Goal: Task Accomplishment & Management: Use online tool/utility

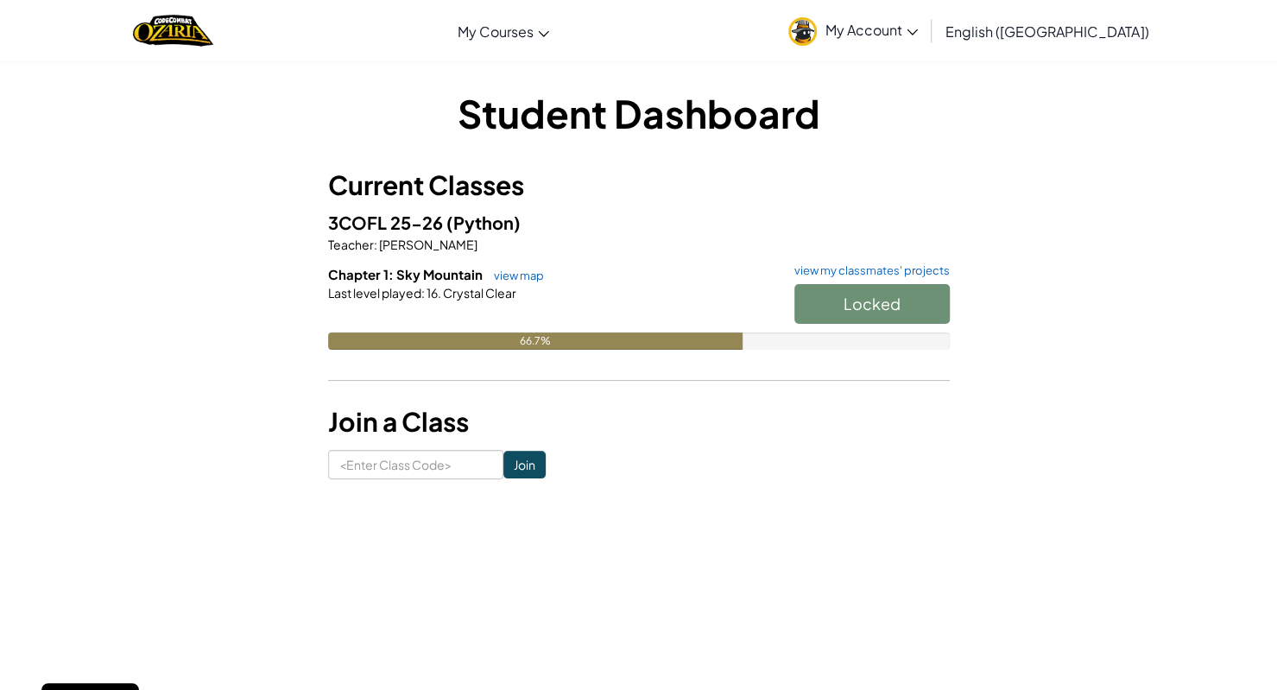
click at [853, 304] on div "Locked" at bounding box center [863, 308] width 173 height 48
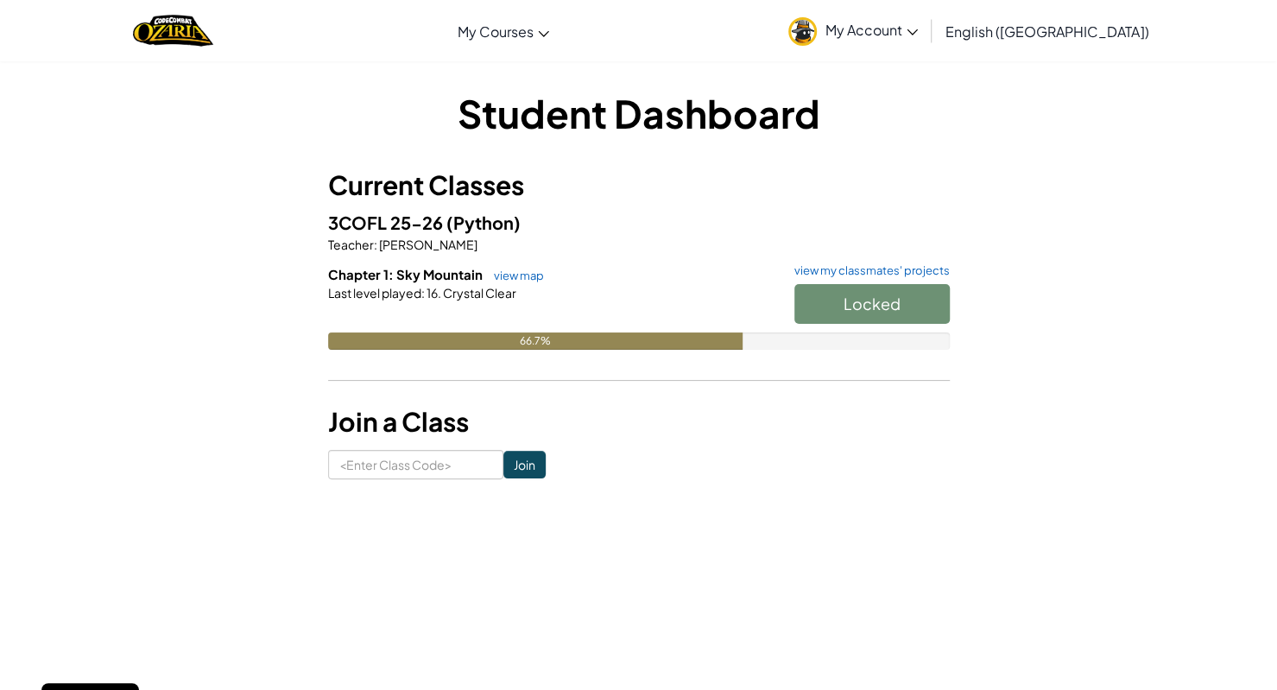
click at [713, 256] on div "3COFL 25-26 (Python) Teacher : [PERSON_NAME] Chapter 1: Sky Mountain view map v…" at bounding box center [639, 292] width 622 height 167
click at [853, 310] on div "Locked" at bounding box center [863, 308] width 173 height 48
drag, startPoint x: 525, startPoint y: 341, endPoint x: 549, endPoint y: 346, distance: 24.7
click at [549, 346] on div "66.7%" at bounding box center [535, 340] width 414 height 17
click at [553, 388] on hr at bounding box center [639, 389] width 622 height 18
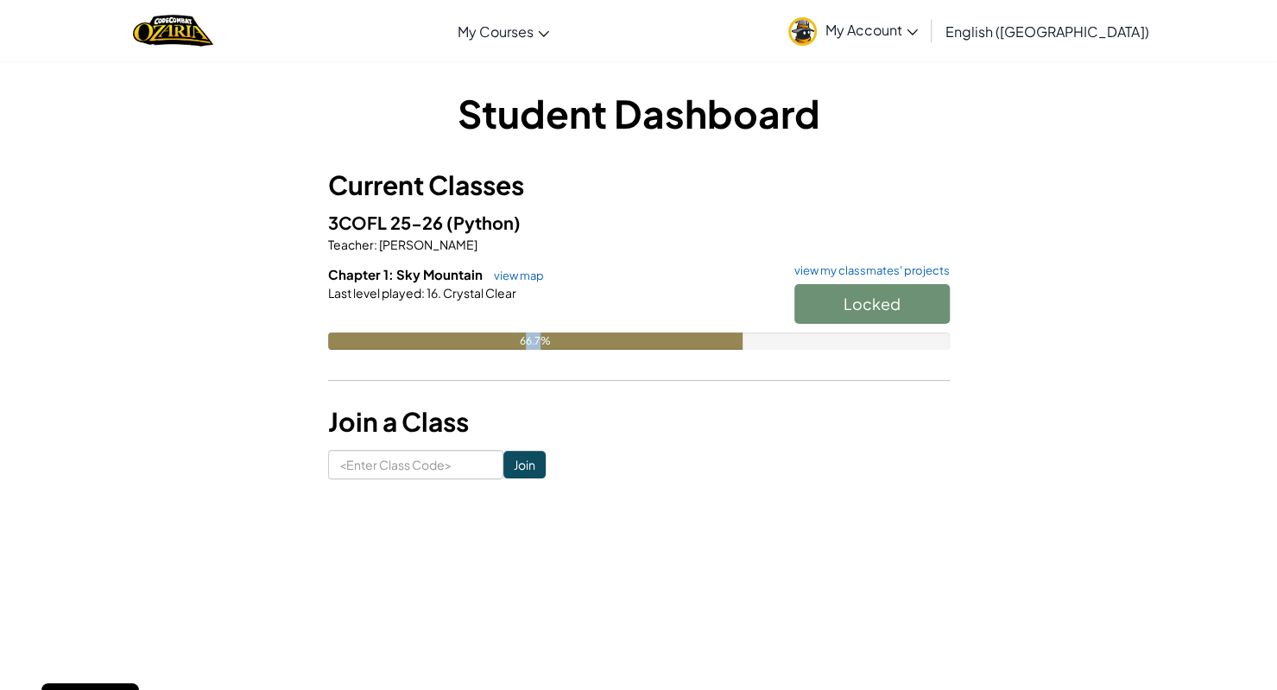
drag, startPoint x: 525, startPoint y: 341, endPoint x: 538, endPoint y: 342, distance: 13.0
click at [538, 342] on div "66.7%" at bounding box center [535, 340] width 414 height 17
click at [528, 430] on h3 "Join a Class" at bounding box center [639, 421] width 622 height 39
click at [463, 458] on input at bounding box center [415, 464] width 175 height 29
type input "3COFL"
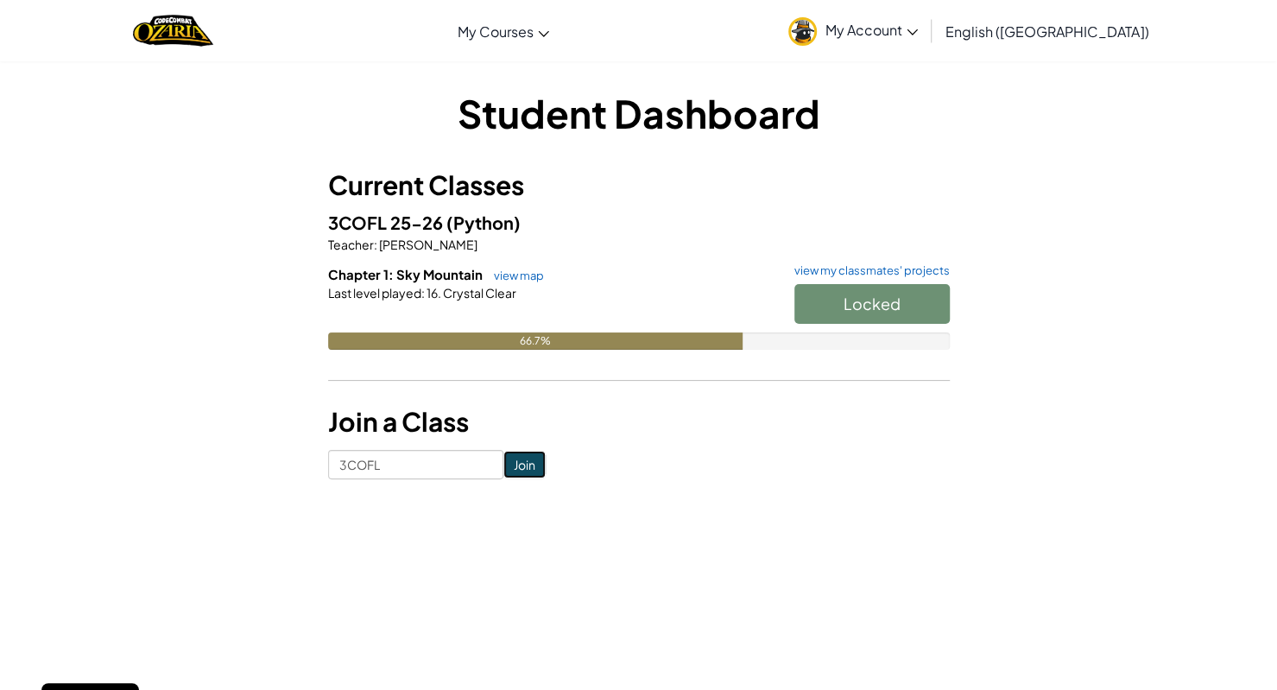
click at [503, 464] on input "Join" at bounding box center [524, 465] width 42 height 28
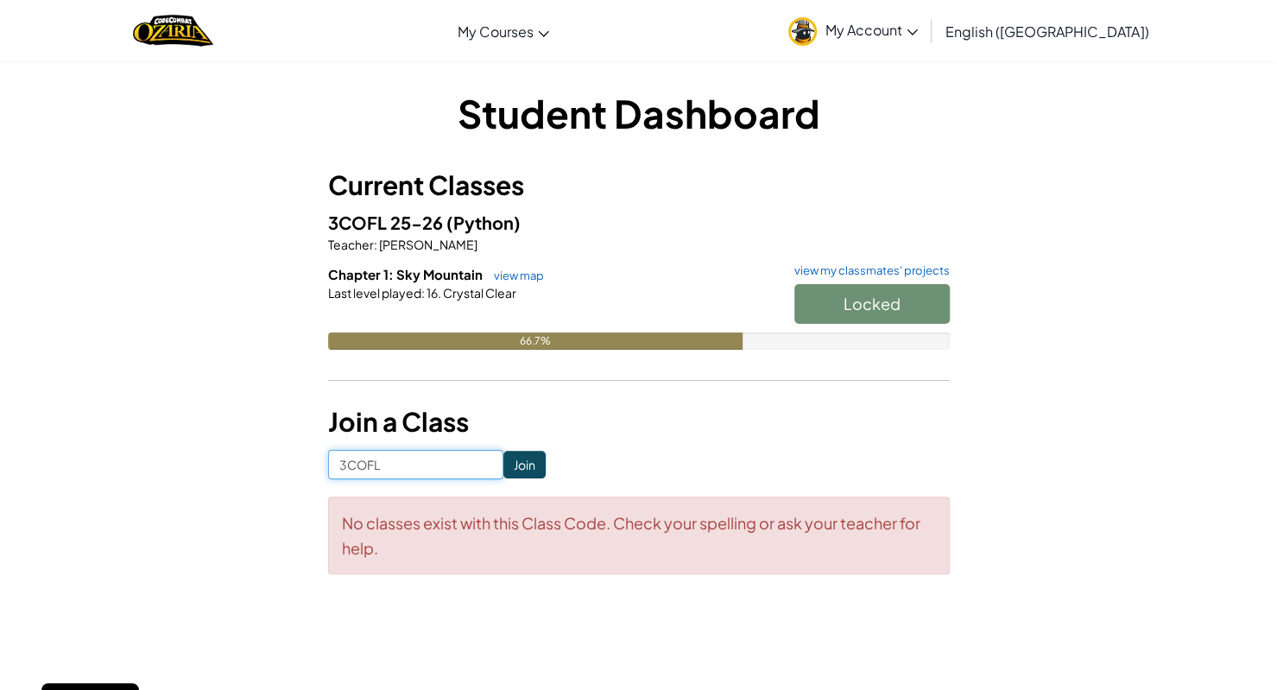
drag, startPoint x: 448, startPoint y: 465, endPoint x: 245, endPoint y: 472, distance: 203.0
click at [245, 472] on div "Student Dashboard Current Classes 3COFL 25-26 (Python) Teacher : [PERSON_NAME] …" at bounding box center [639, 338] width 1010 height 505
click at [734, 496] on div "No classes exist with this Class Code. Check your spelling or ask your teacher …" at bounding box center [639, 535] width 622 height 78
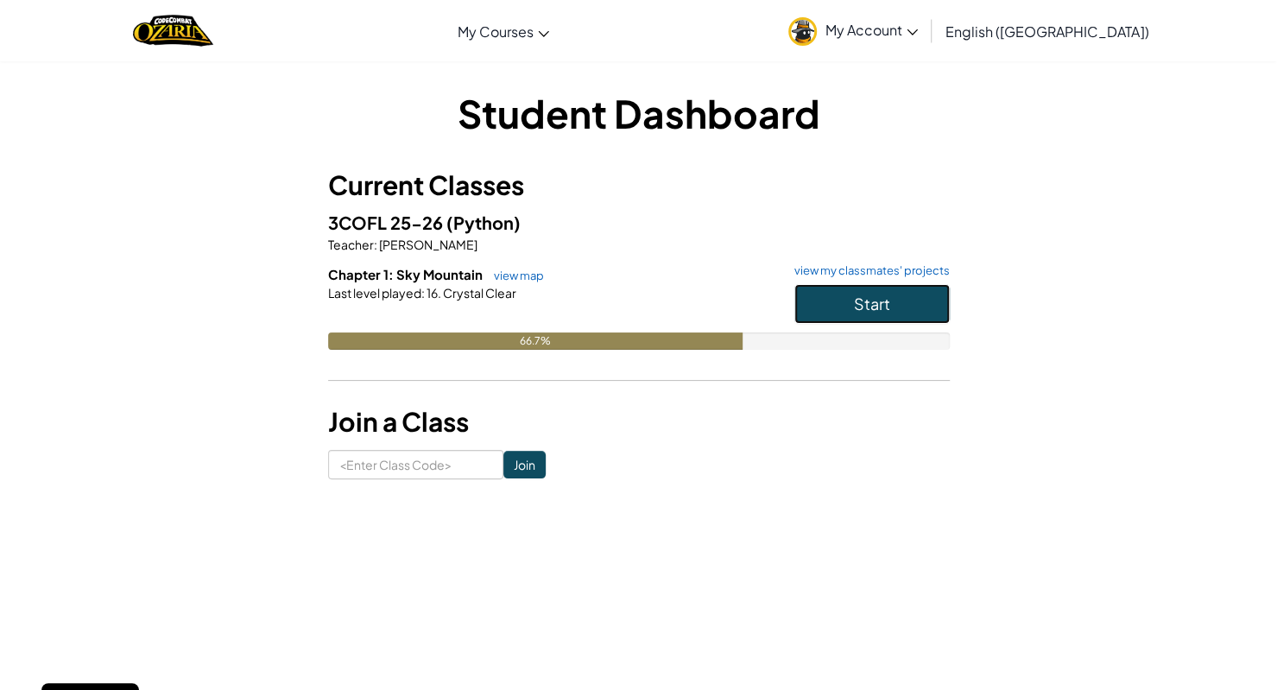
click at [853, 289] on button "Start" at bounding box center [871, 304] width 155 height 40
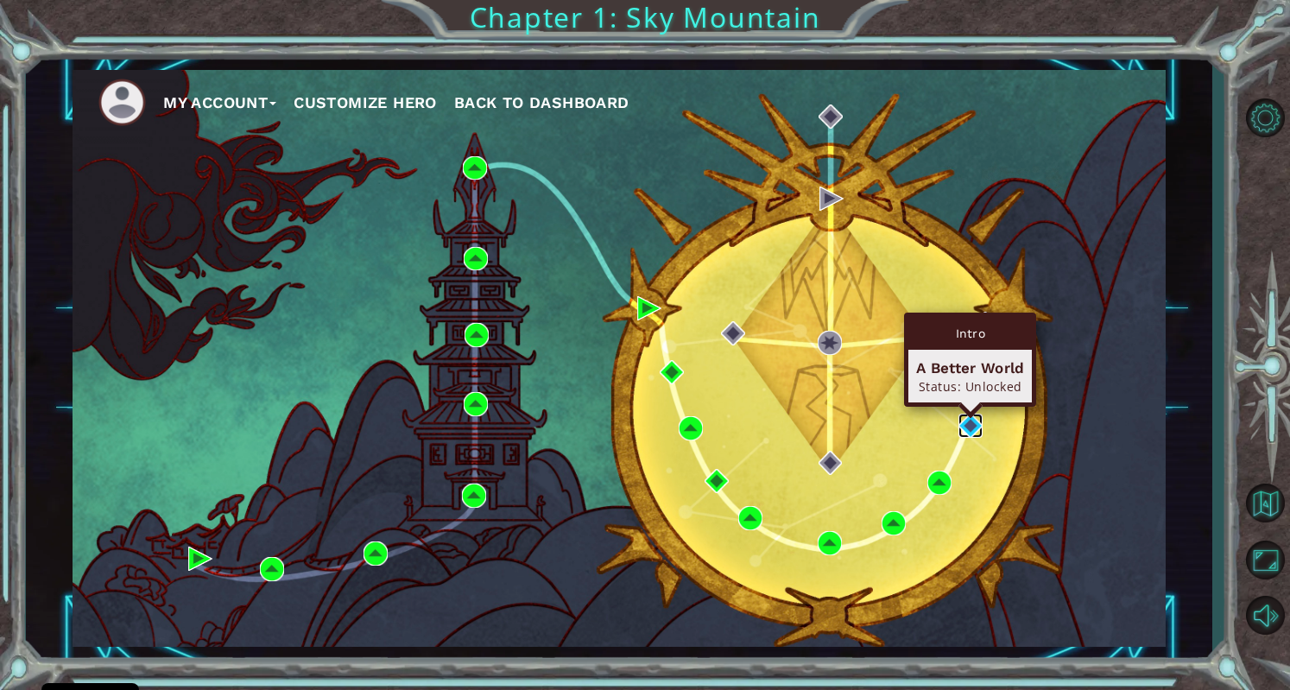
click at [981, 432] on img at bounding box center [970, 426] width 24 height 24
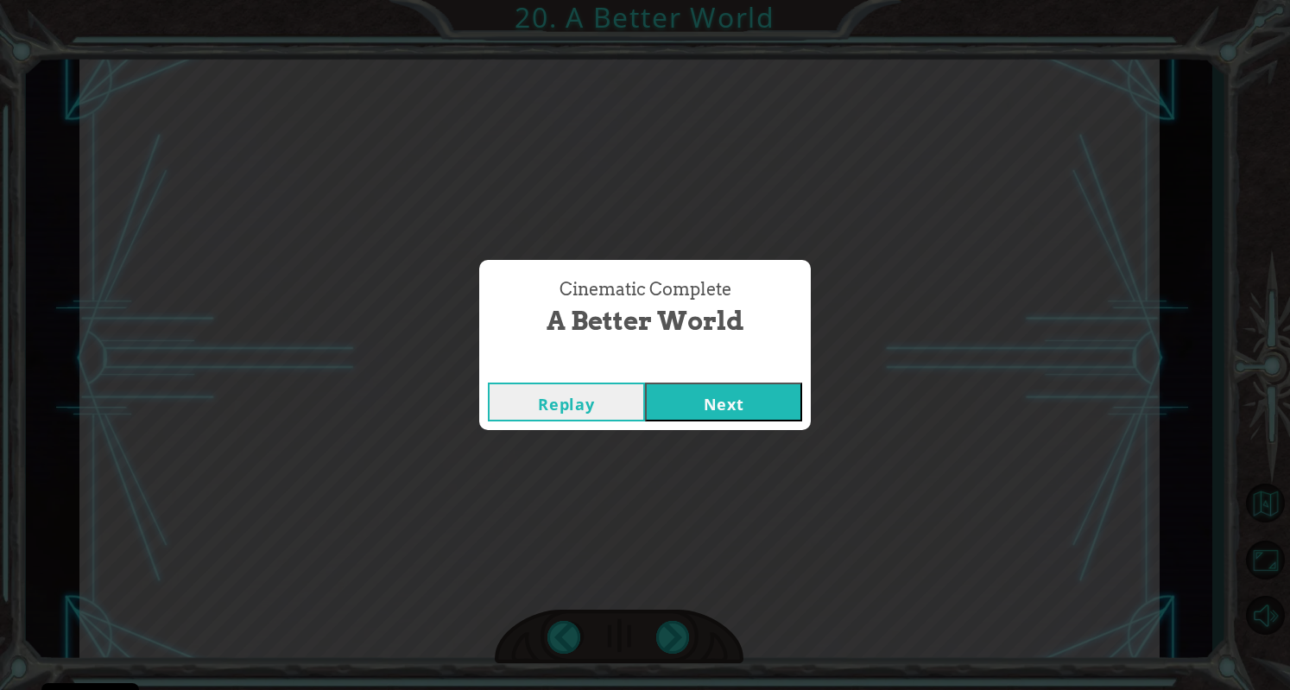
click at [751, 391] on button "Next" at bounding box center [723, 401] width 157 height 39
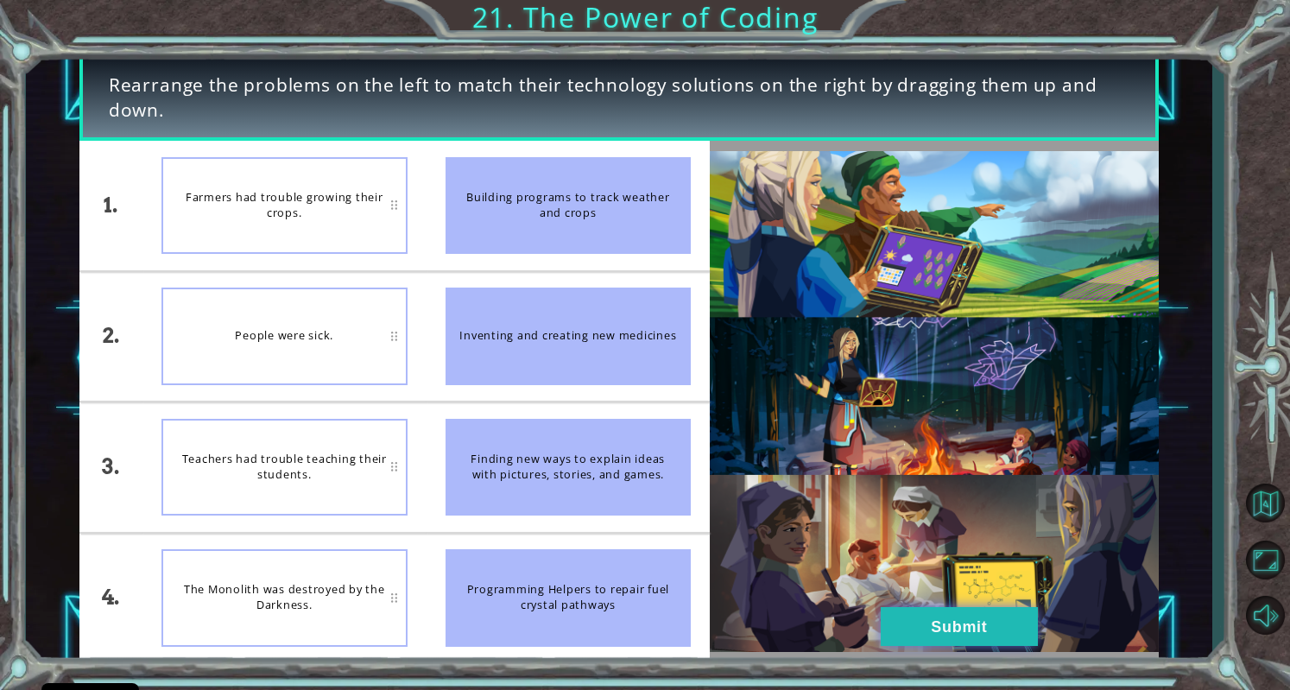
click at [881, 633] on button "Submit" at bounding box center [959, 626] width 157 height 39
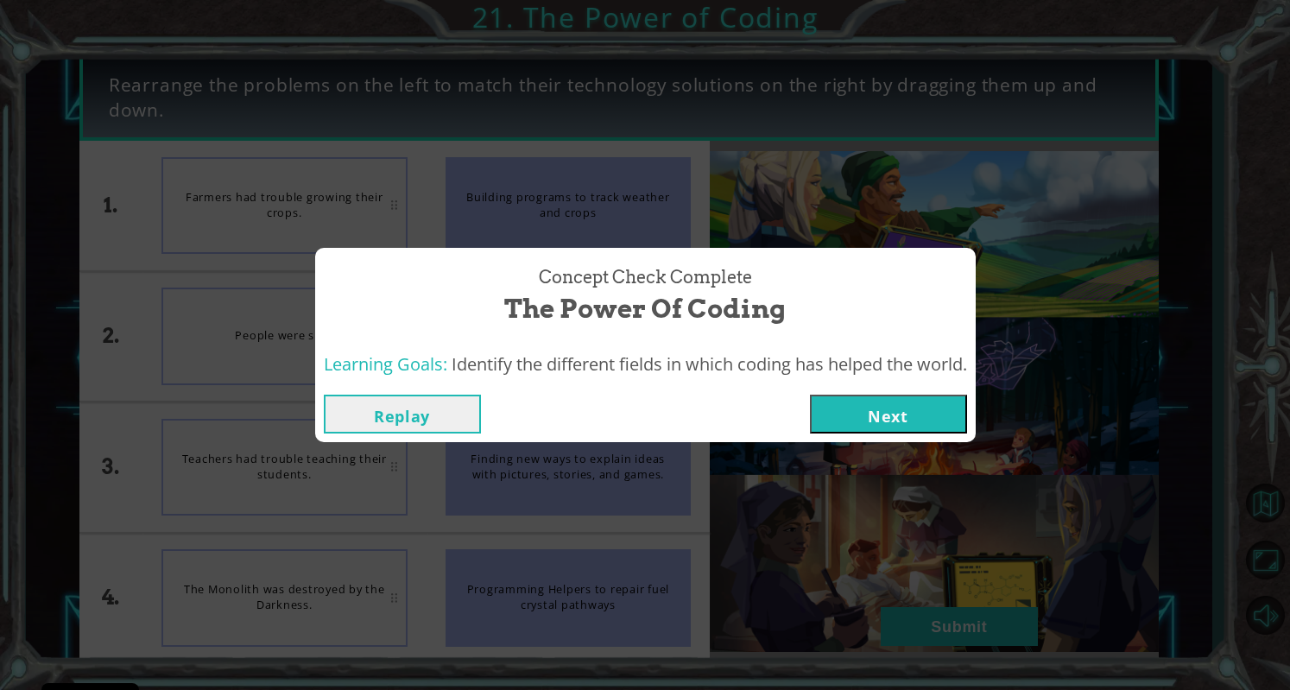
click at [875, 422] on button "Next" at bounding box center [888, 414] width 157 height 39
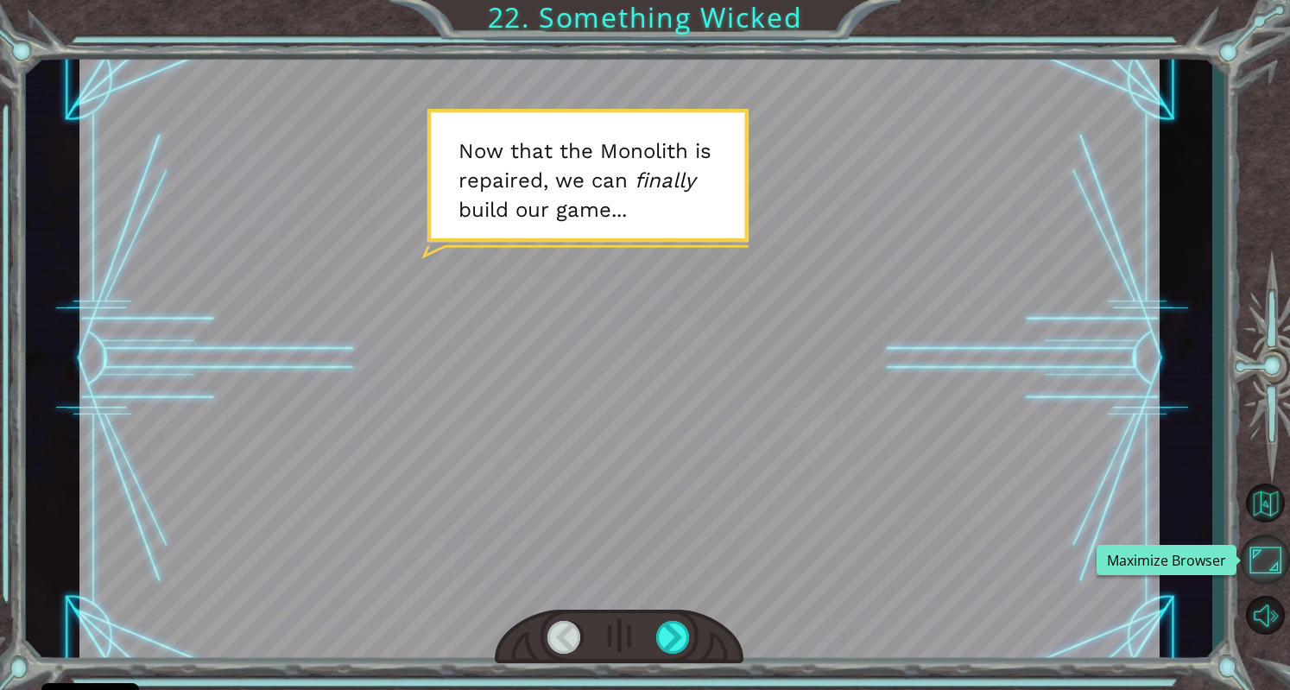
click at [1270, 553] on button "Maximize Browser" at bounding box center [1265, 559] width 50 height 50
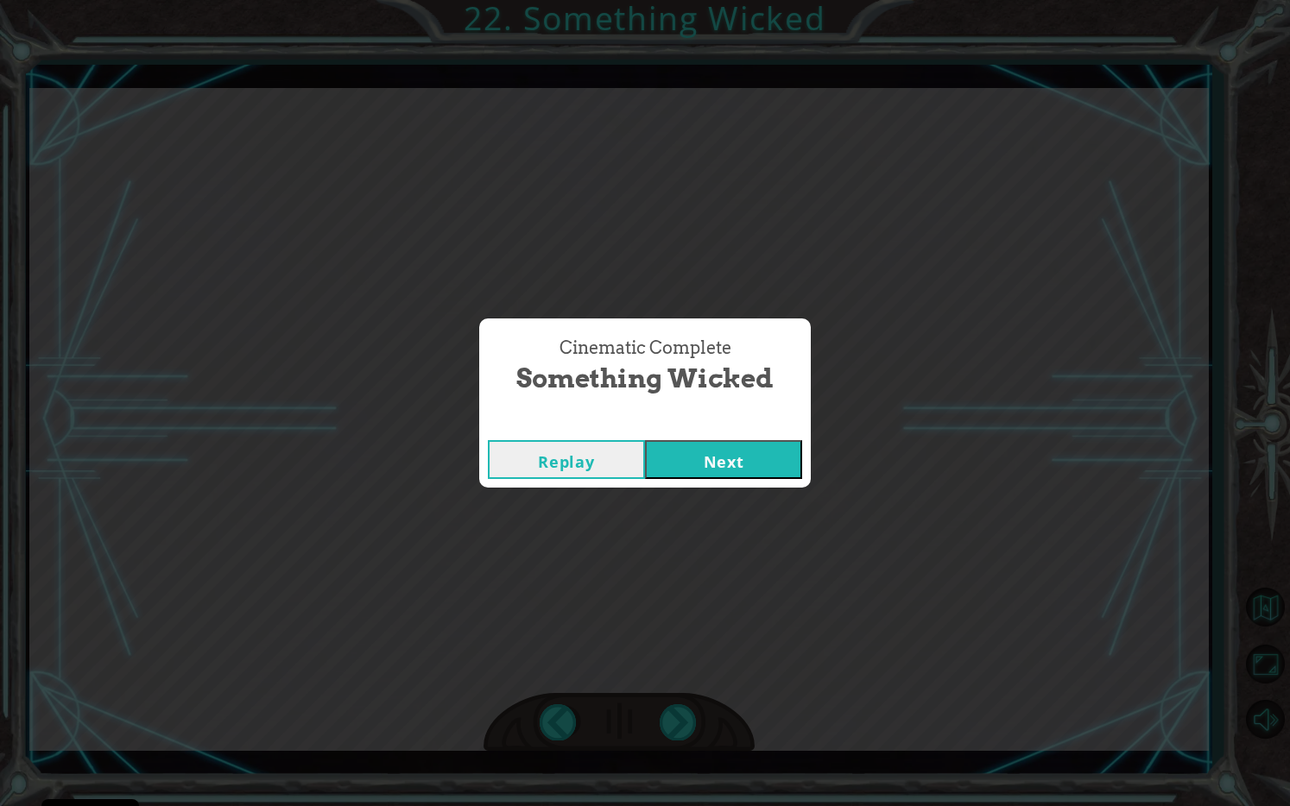
click at [762, 459] on button "Next" at bounding box center [723, 459] width 157 height 39
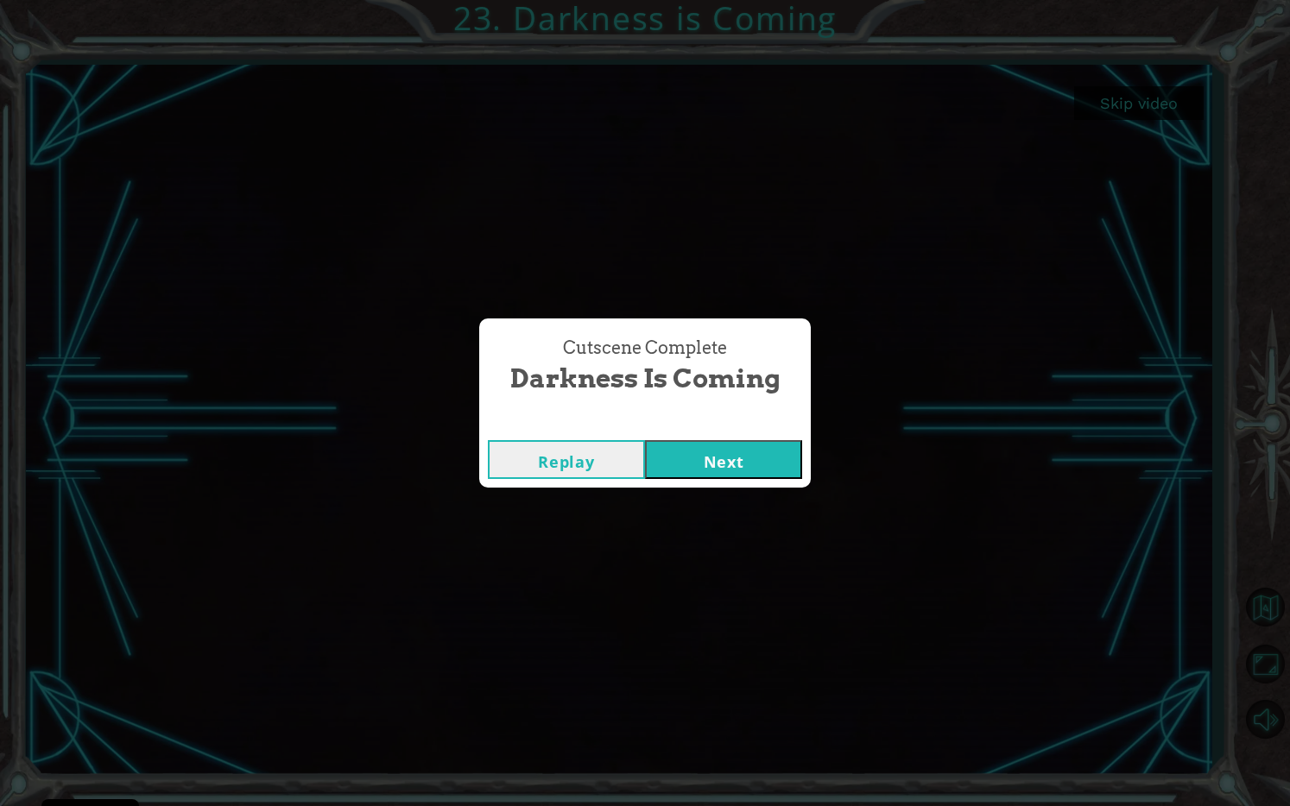
click at [719, 458] on button "Next" at bounding box center [723, 459] width 157 height 39
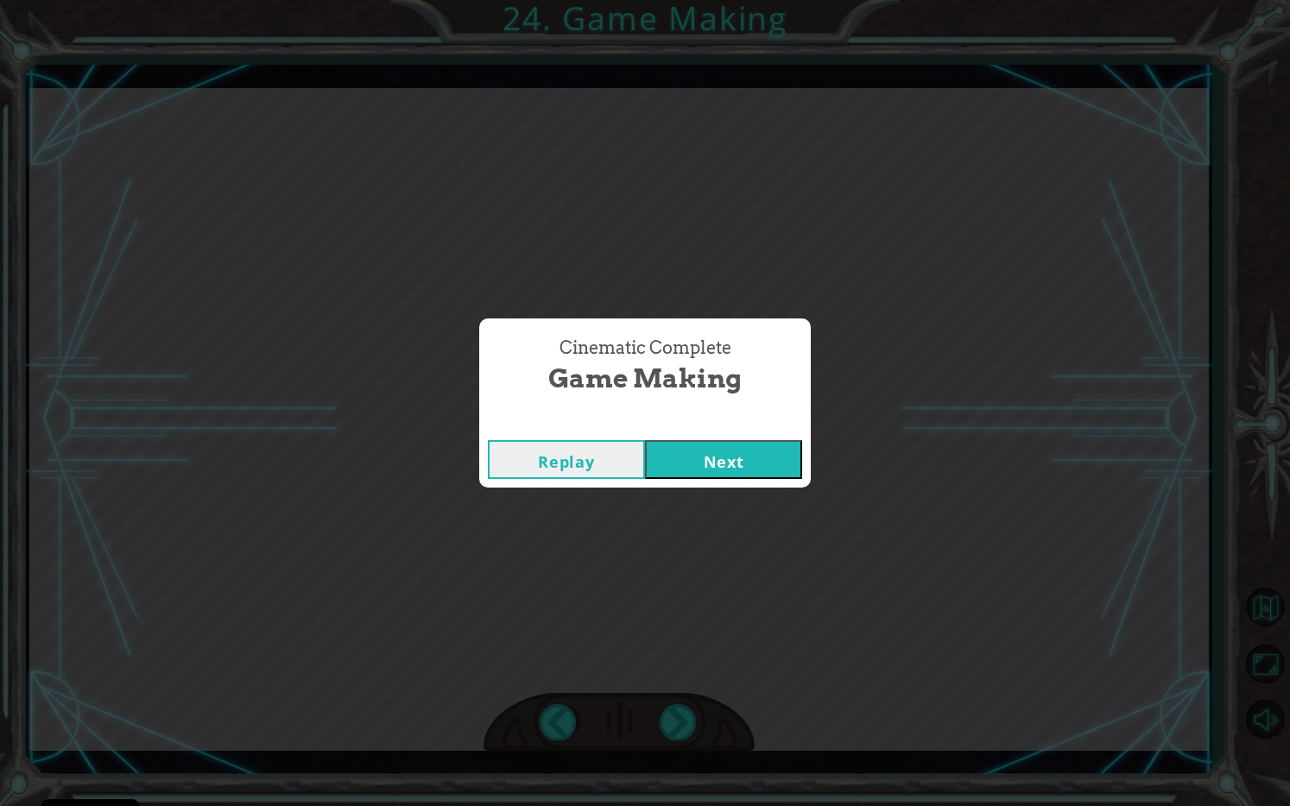
click at [719, 458] on button "Next" at bounding box center [723, 459] width 157 height 39
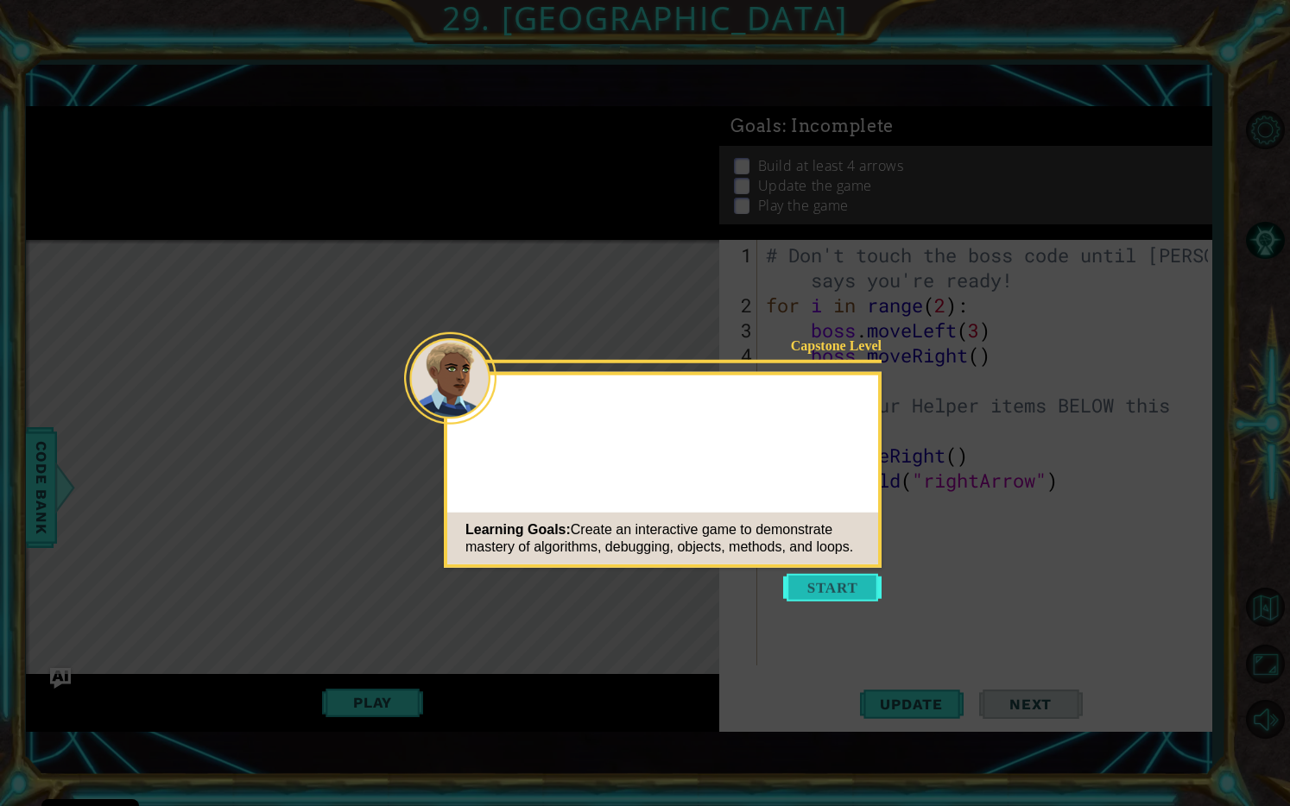
click at [840, 591] on button "Start" at bounding box center [832, 588] width 98 height 28
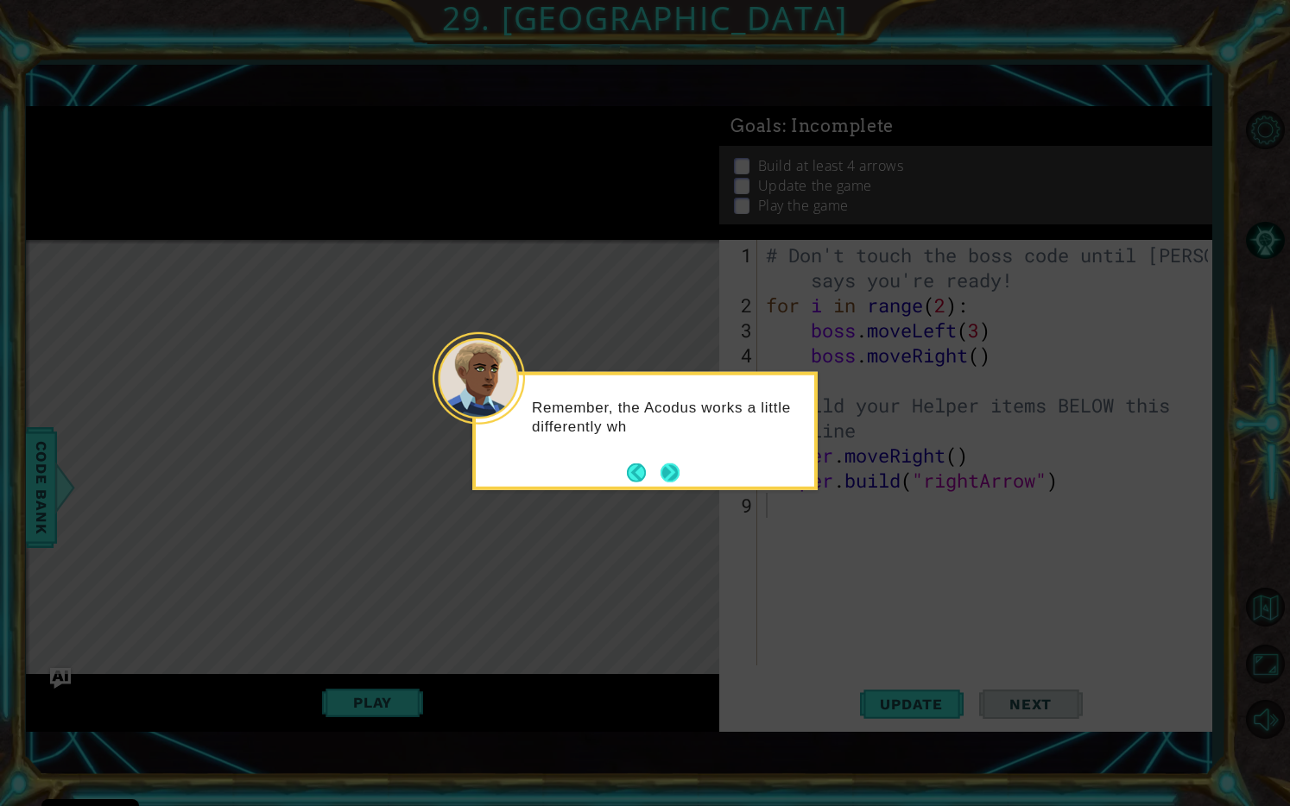
click at [671, 459] on footer at bounding box center [653, 472] width 53 height 26
click at [665, 477] on button "Next" at bounding box center [669, 472] width 19 height 19
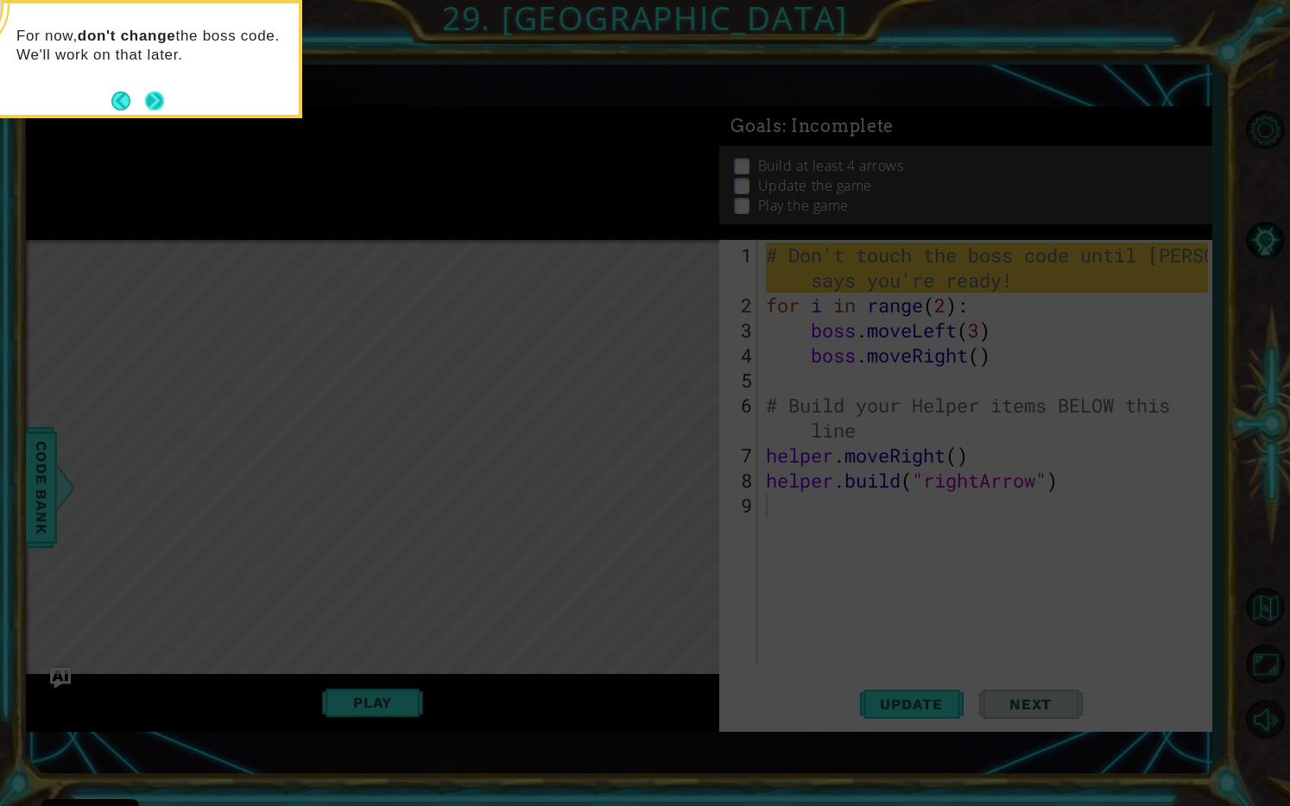
click at [150, 92] on button "Next" at bounding box center [154, 101] width 19 height 19
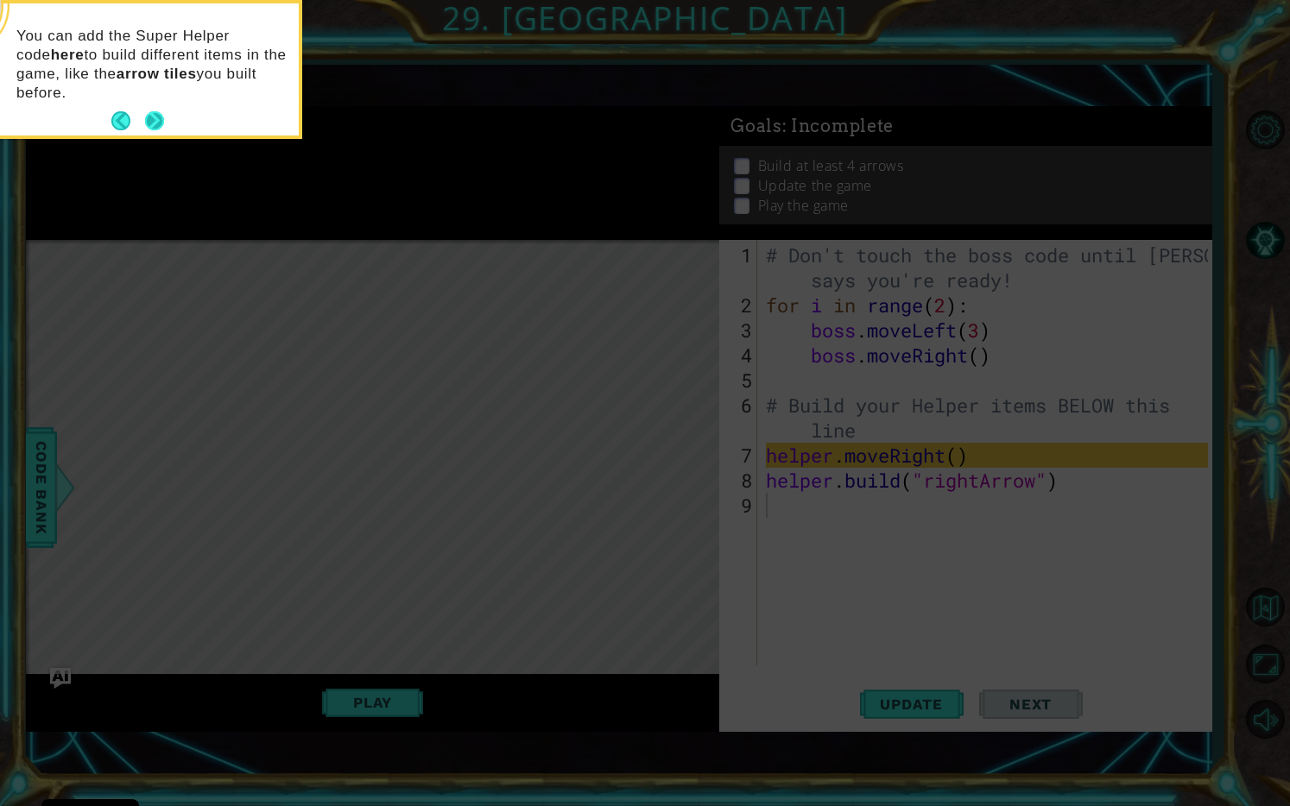
click at [161, 115] on button "Next" at bounding box center [154, 120] width 19 height 19
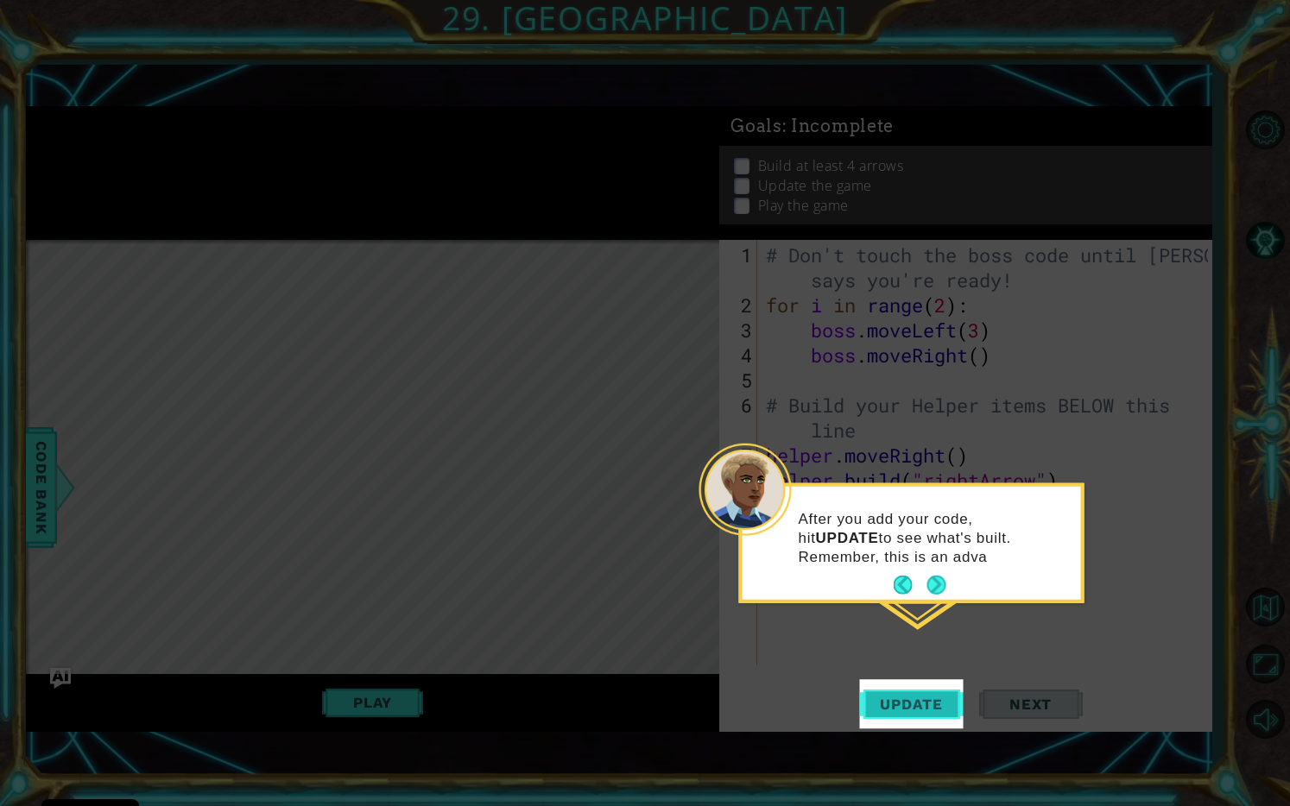
click at [895, 689] on span "Update" at bounding box center [912, 704] width 98 height 17
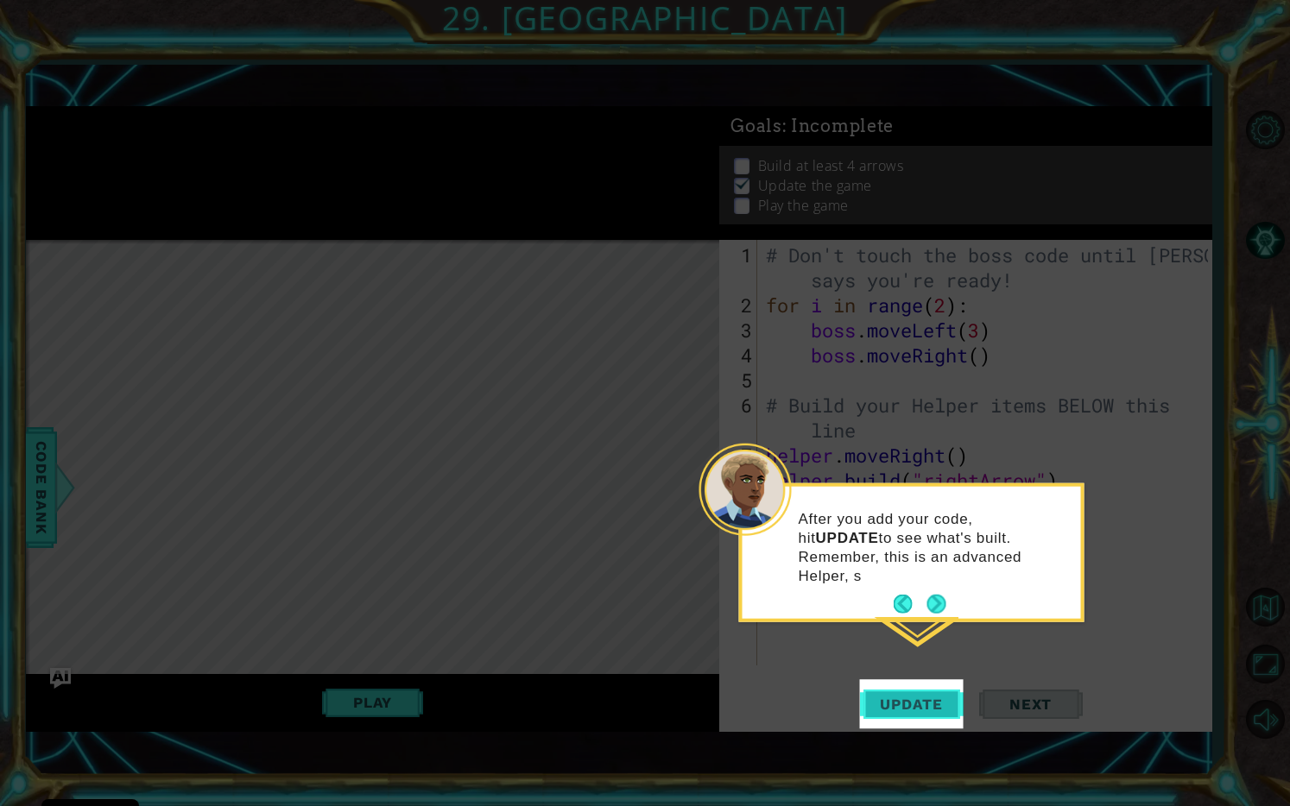
scroll to position [3, 0]
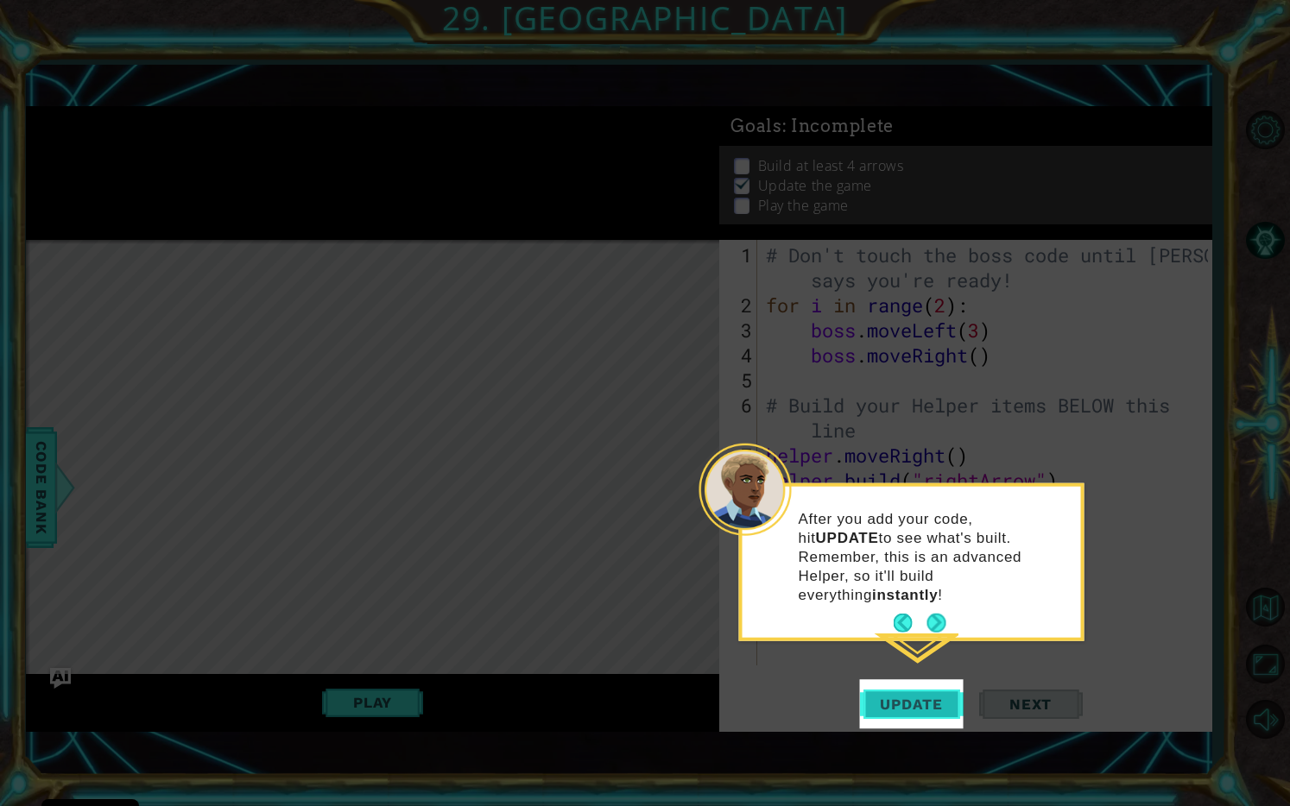
click at [905, 689] on span "Update" at bounding box center [912, 704] width 98 height 17
click at [934, 614] on button "Next" at bounding box center [935, 623] width 19 height 19
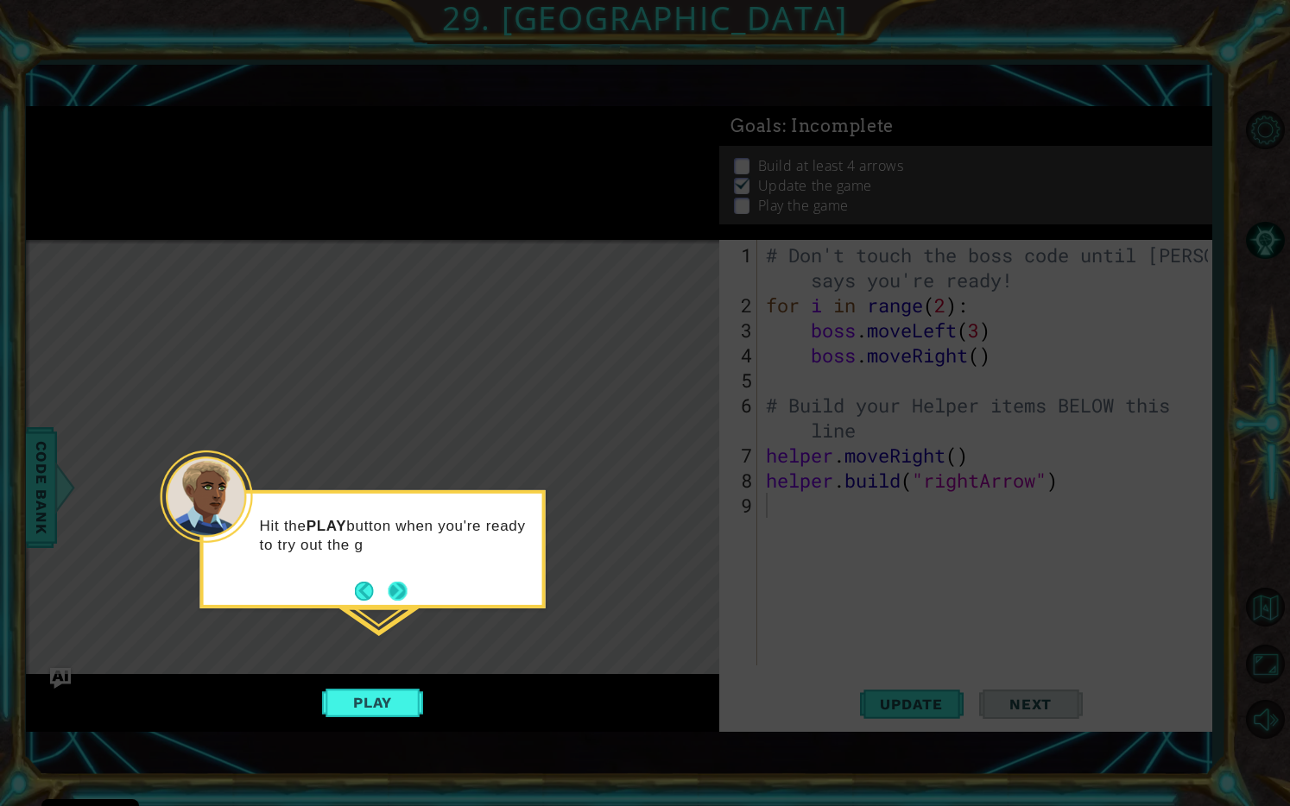
click at [392, 592] on button "Next" at bounding box center [398, 591] width 19 height 19
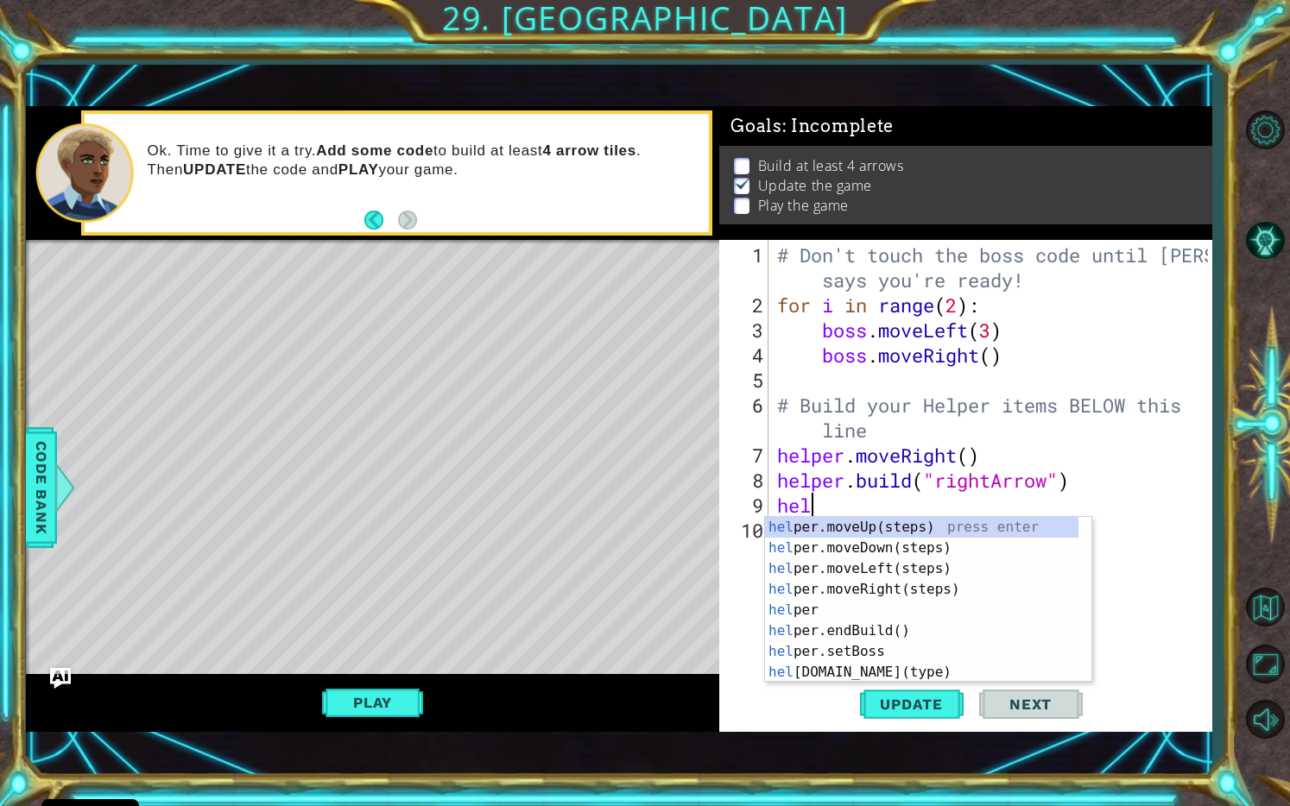
scroll to position [0, 0]
type textarea "helper"
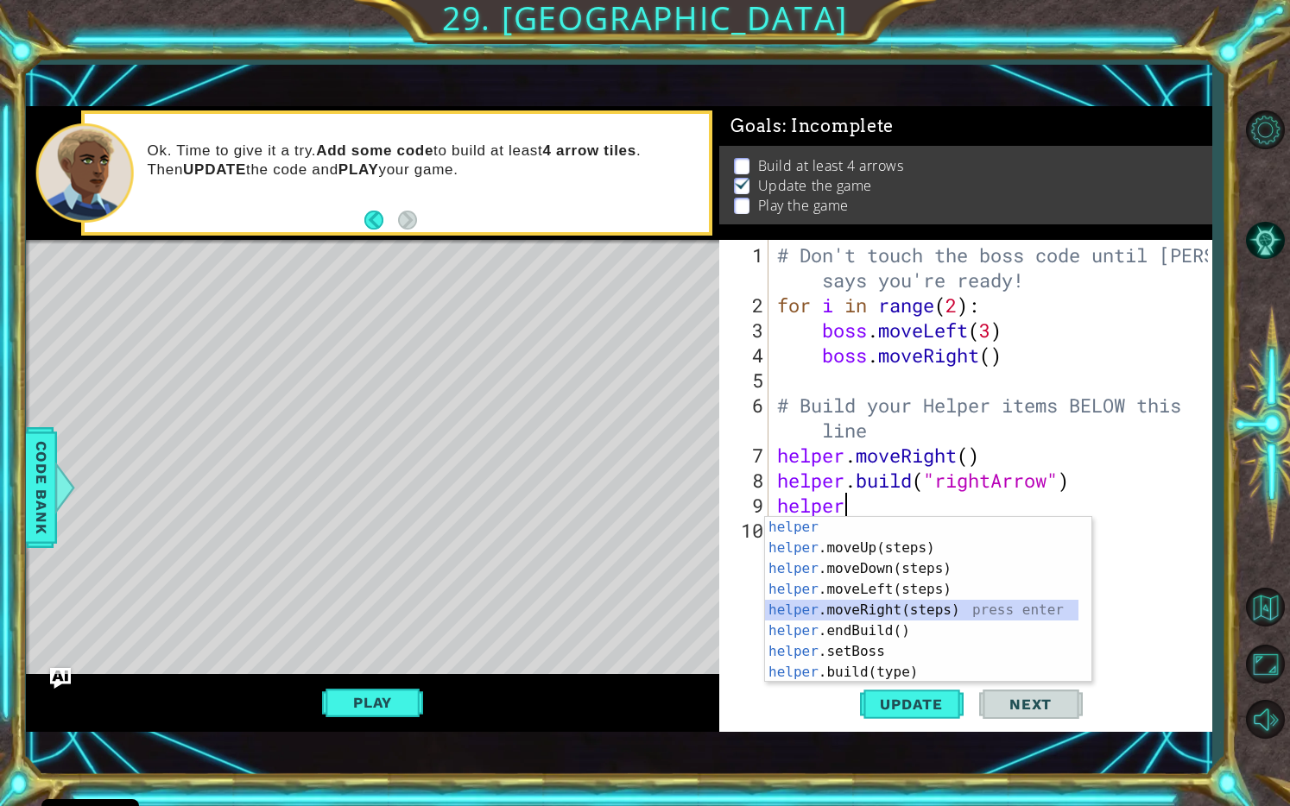
click at [912, 608] on div "helper press enter helper .moveUp(steps) press enter helper .moveDown(steps) pr…" at bounding box center [922, 620] width 314 height 207
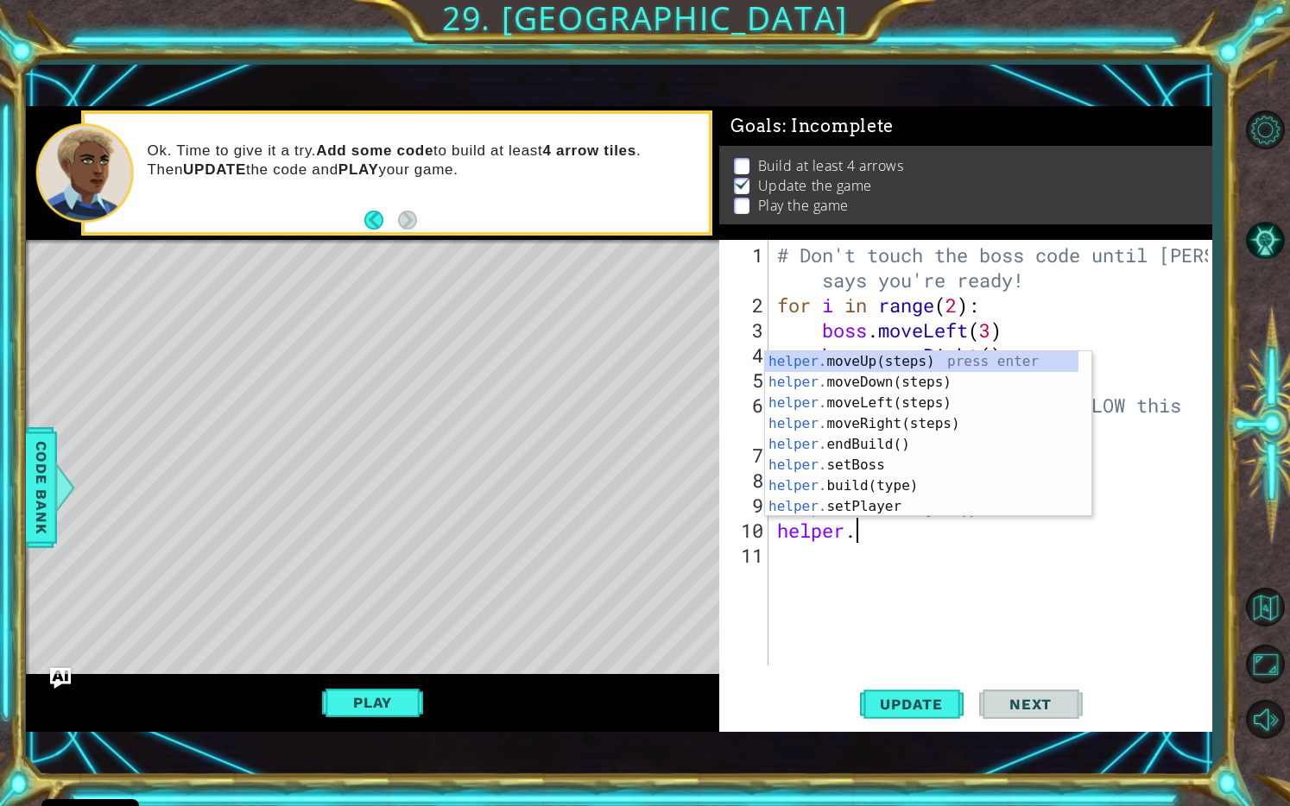
scroll to position [0, 3]
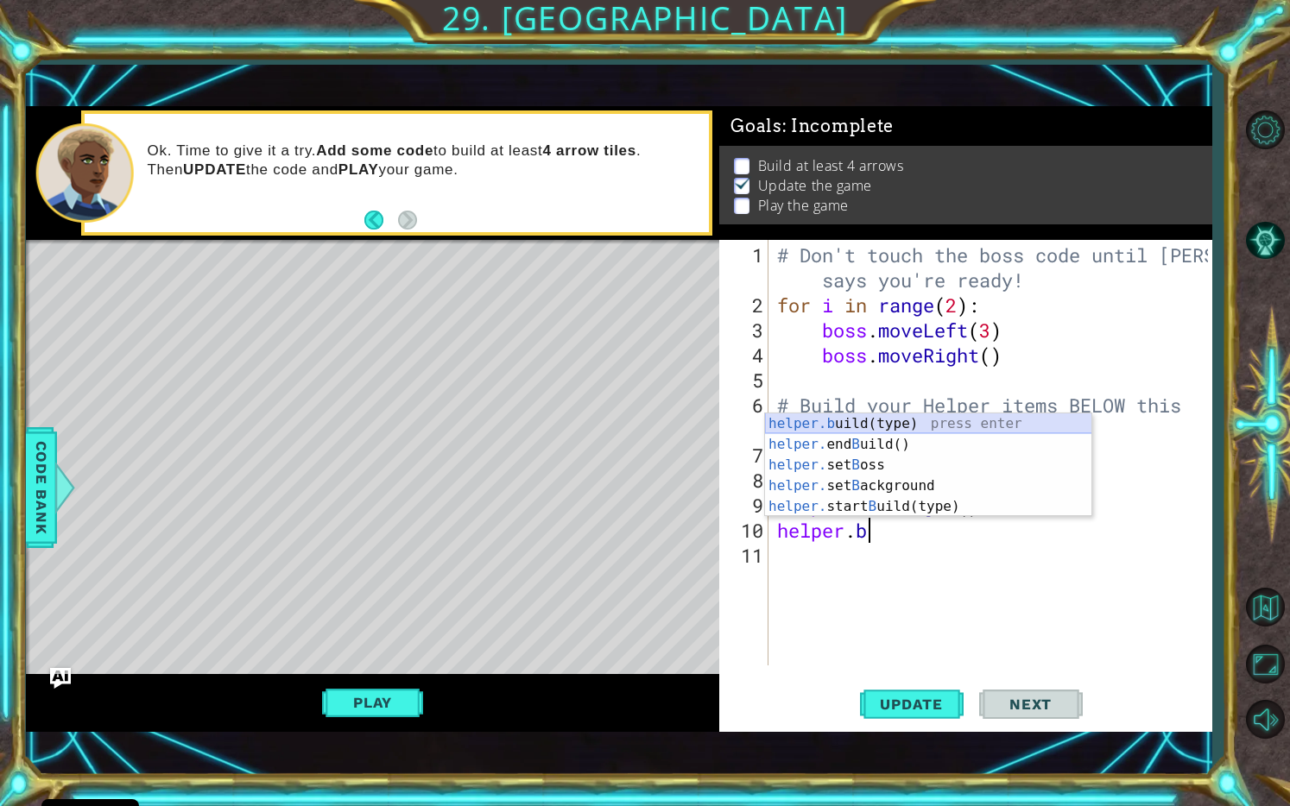
click at [921, 421] on div "helper.b uild(type) press enter helper. end B uild() press enter helper. set B …" at bounding box center [928, 486] width 327 height 145
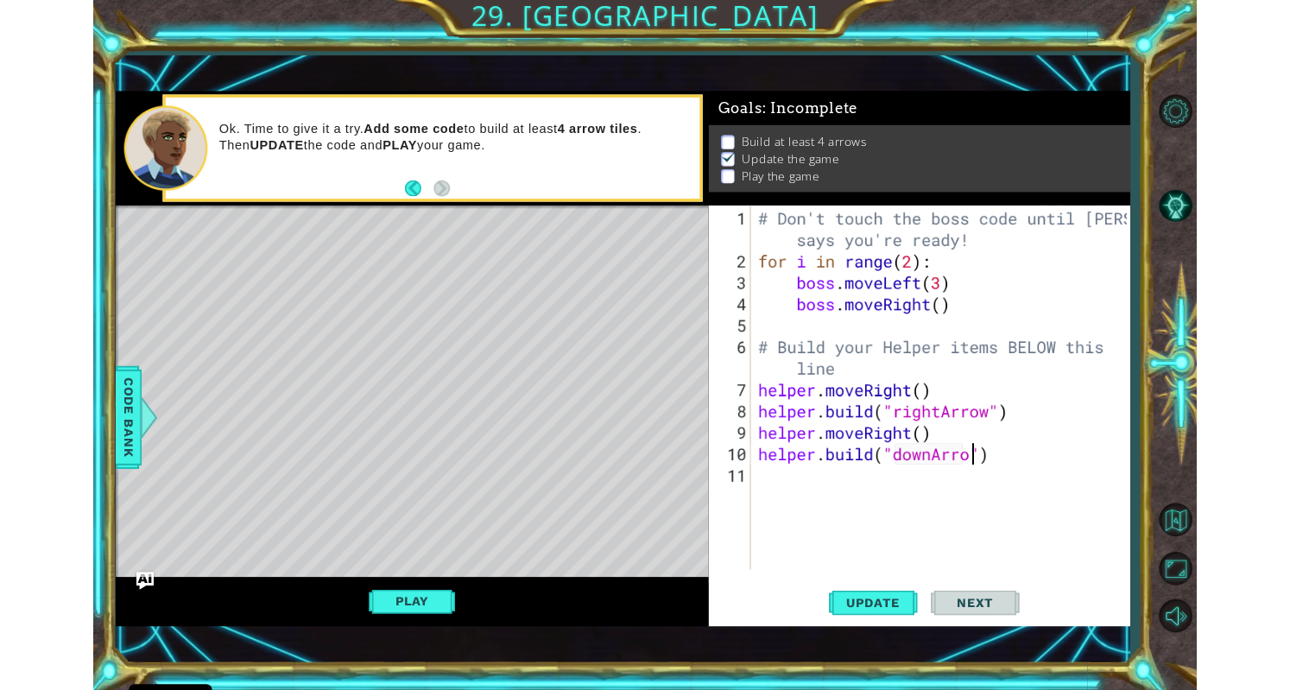
scroll to position [0, 11]
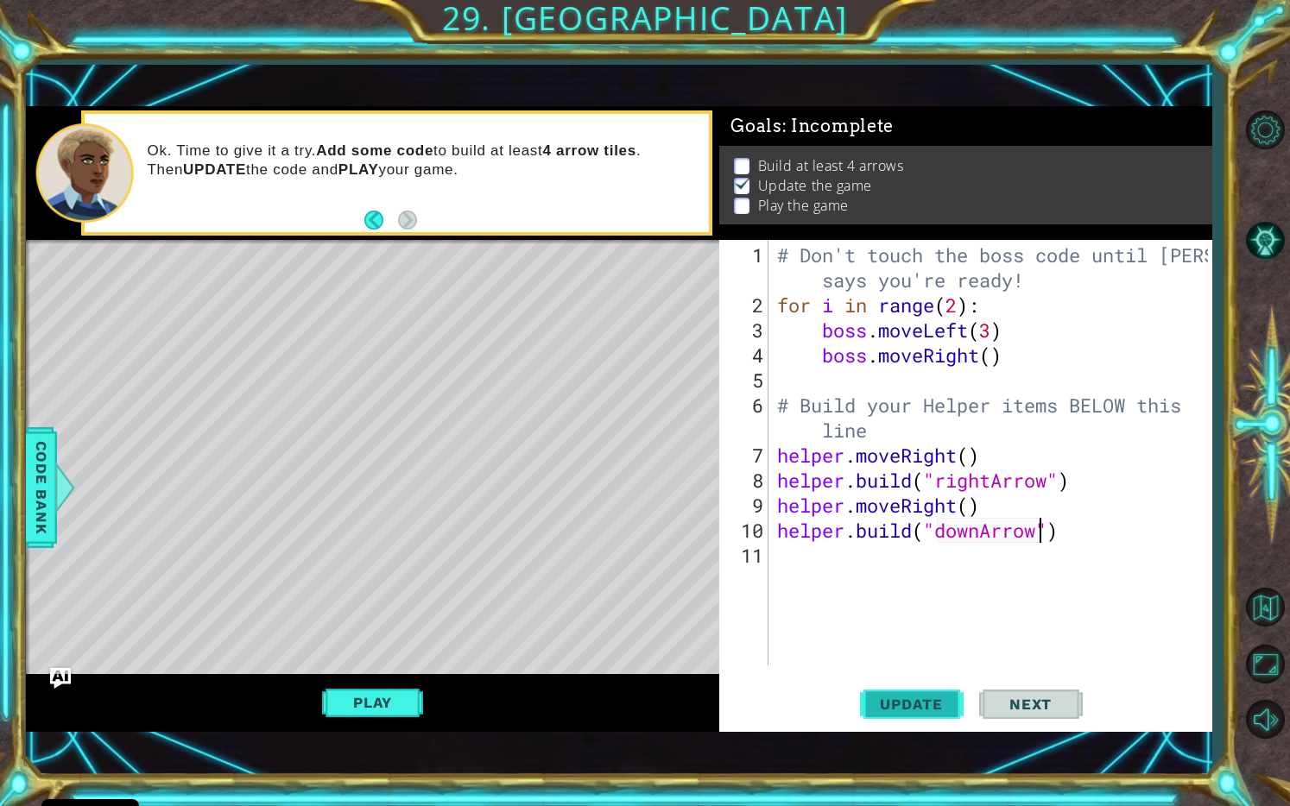
type textarea "helper.build("downArrow")"
click at [906, 689] on span "Update" at bounding box center [912, 704] width 98 height 17
click at [397, 689] on button "Play" at bounding box center [372, 702] width 101 height 33
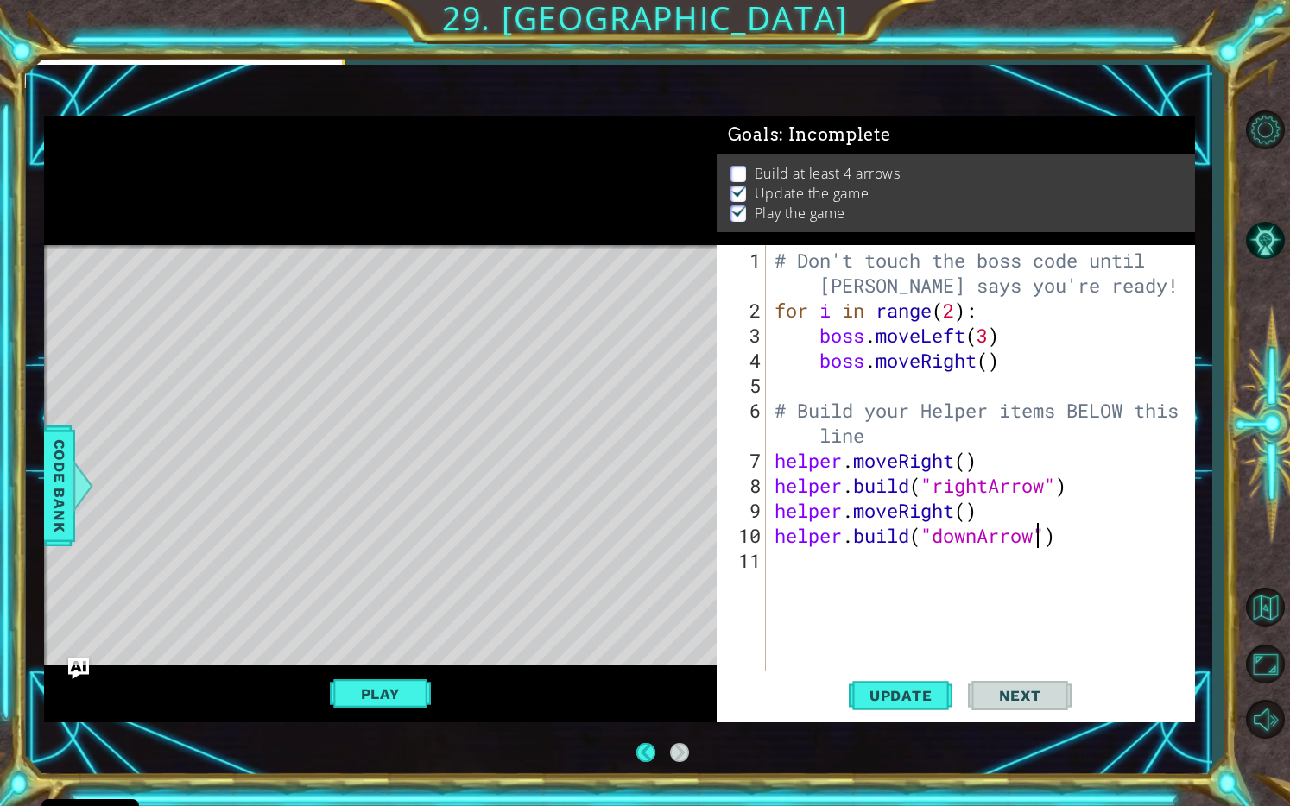
scroll to position [3, 0]
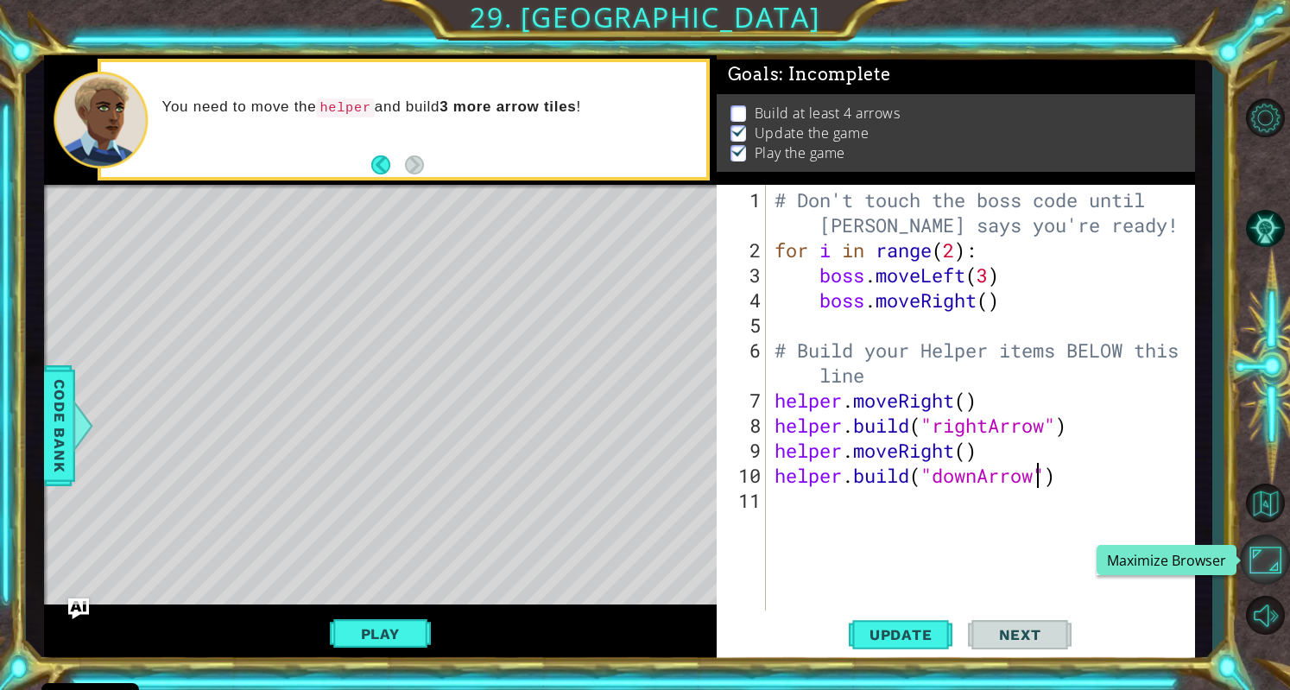
click at [1269, 553] on button "Maximize Browser" at bounding box center [1265, 559] width 50 height 50
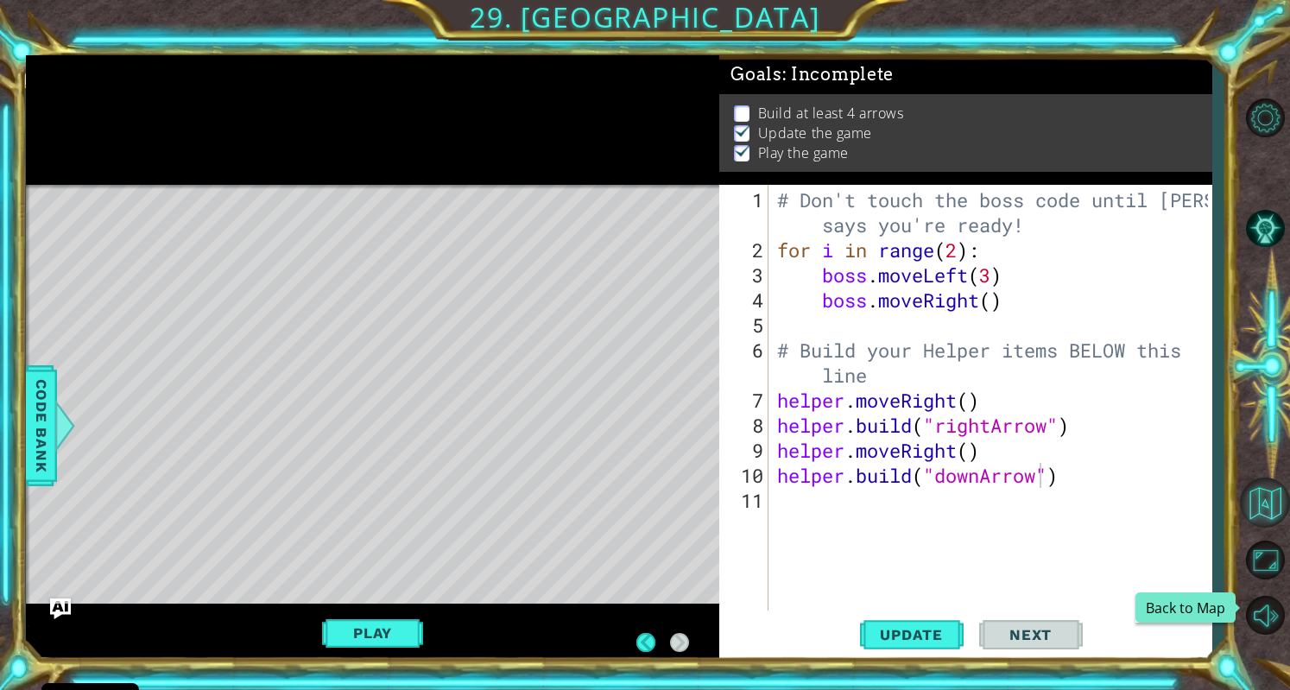
scroll to position [3, 0]
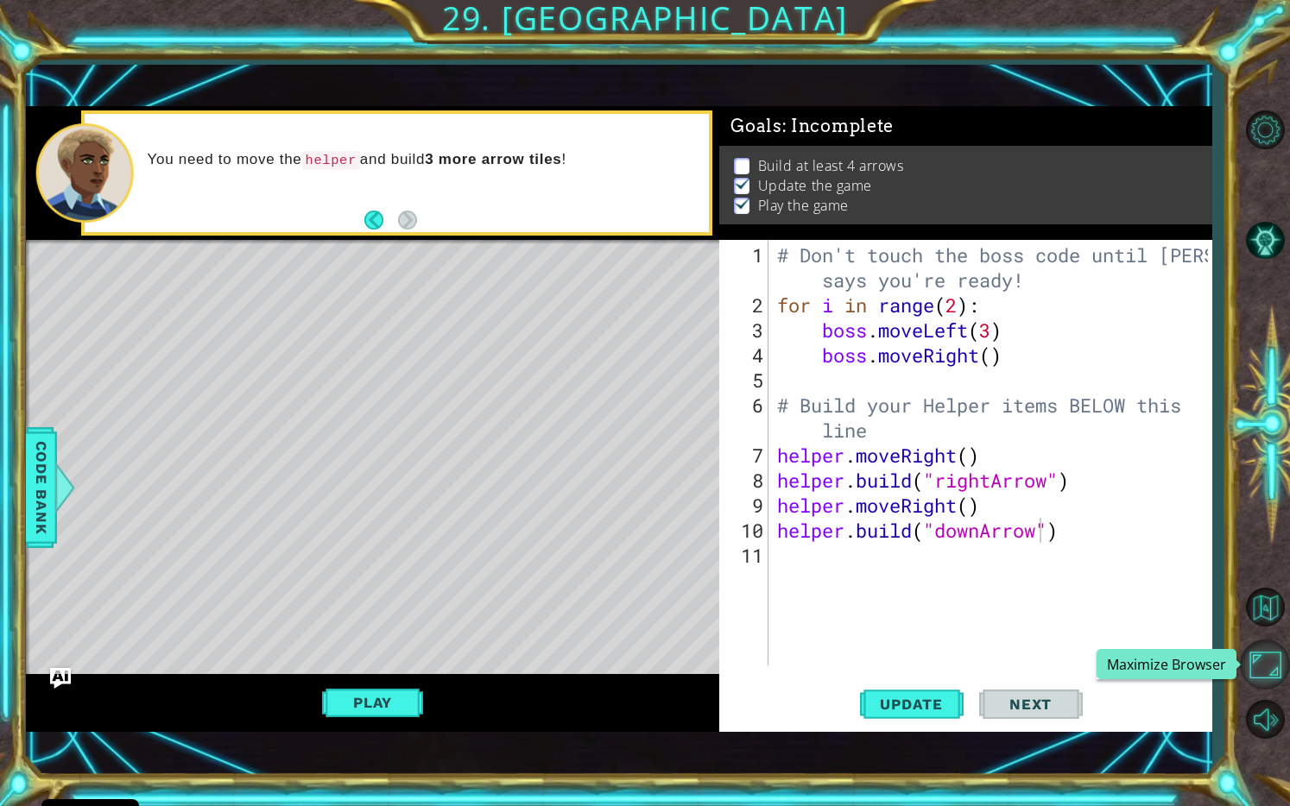
click at [1262, 665] on button "Maximize Browser" at bounding box center [1265, 665] width 50 height 50
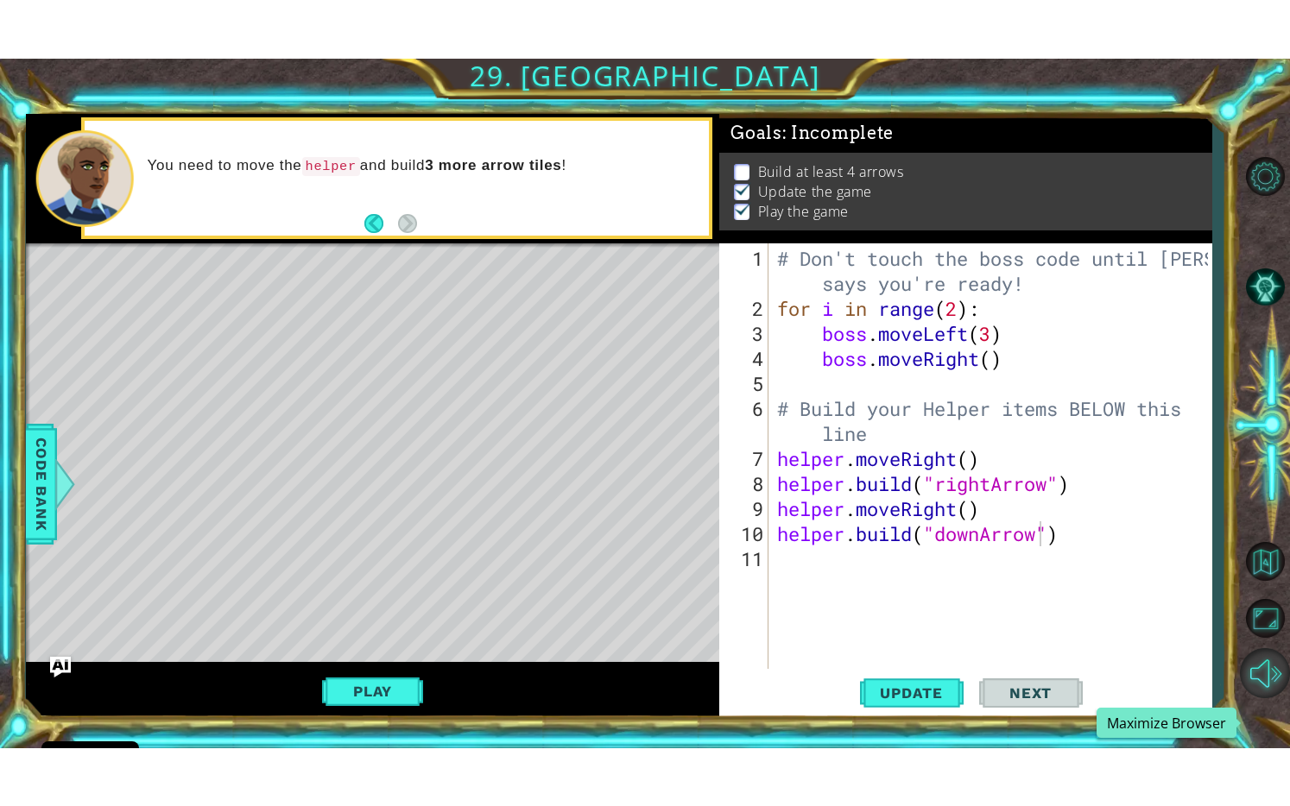
scroll to position [3, 0]
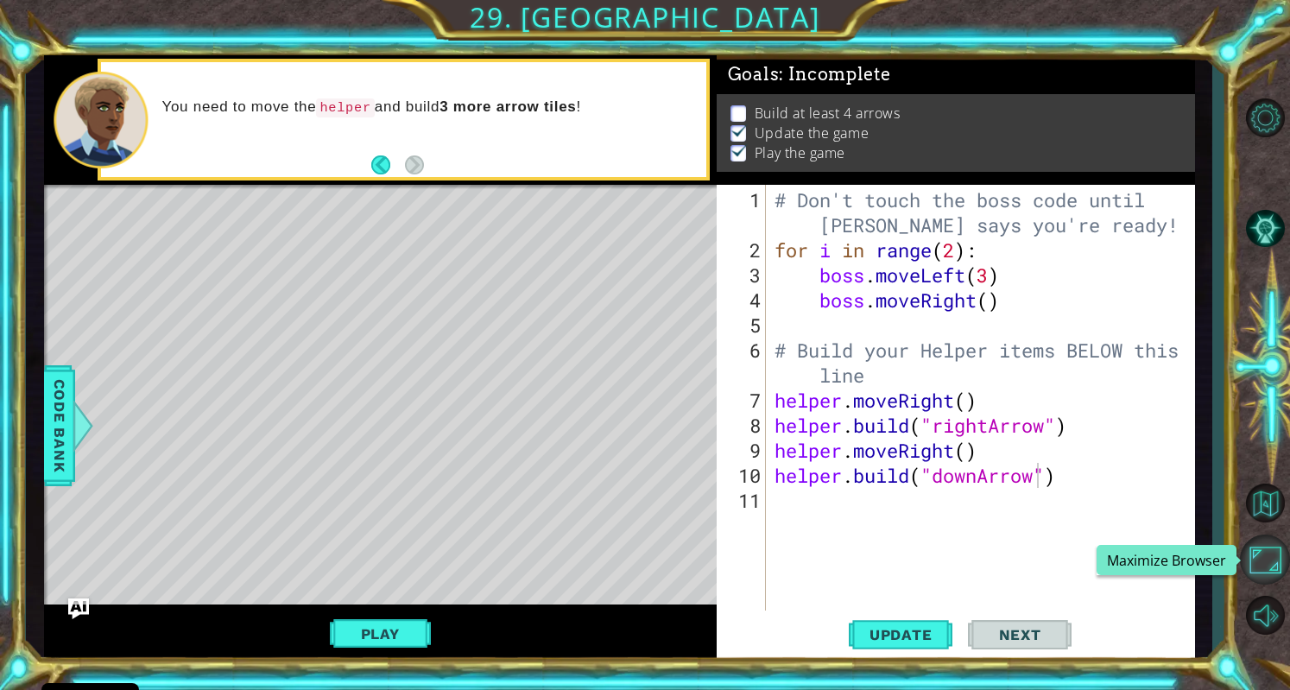
click at [1266, 565] on button "Maximize Browser" at bounding box center [1265, 559] width 50 height 50
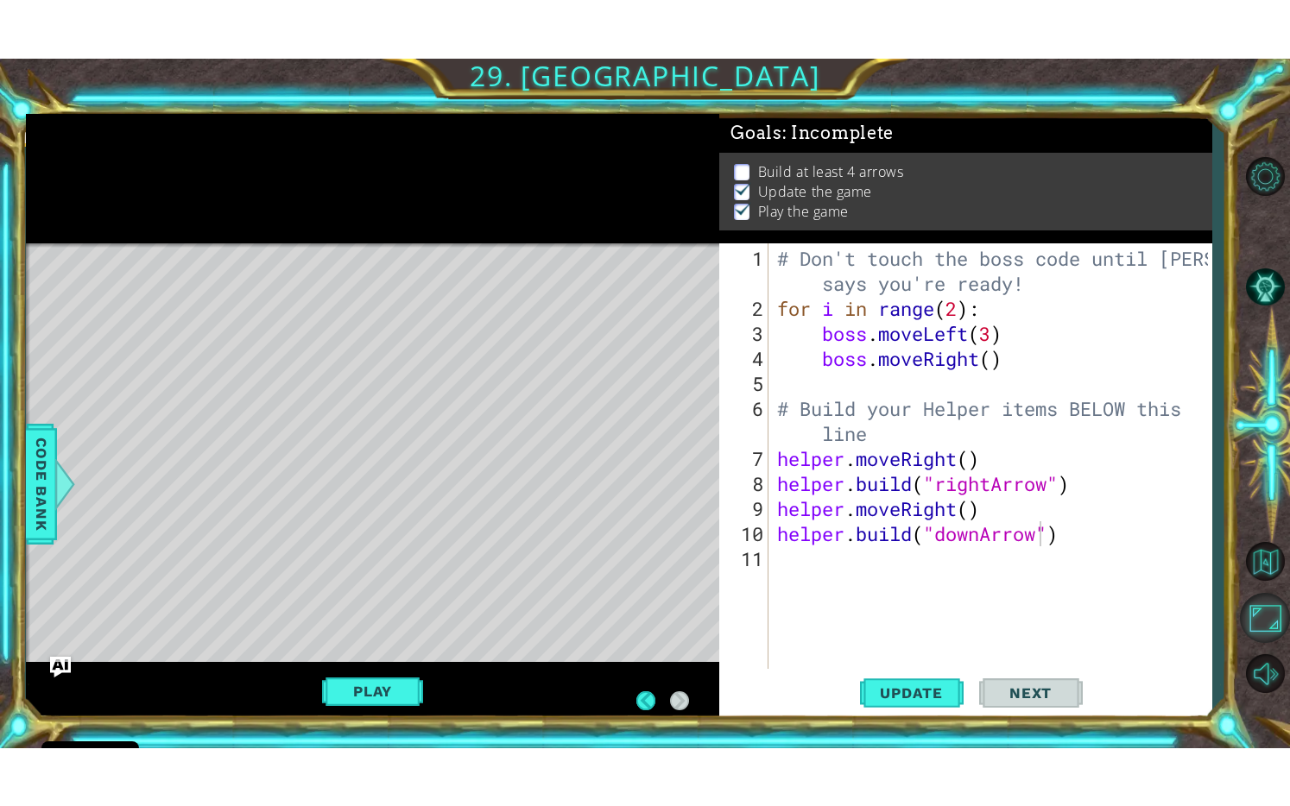
scroll to position [3, 0]
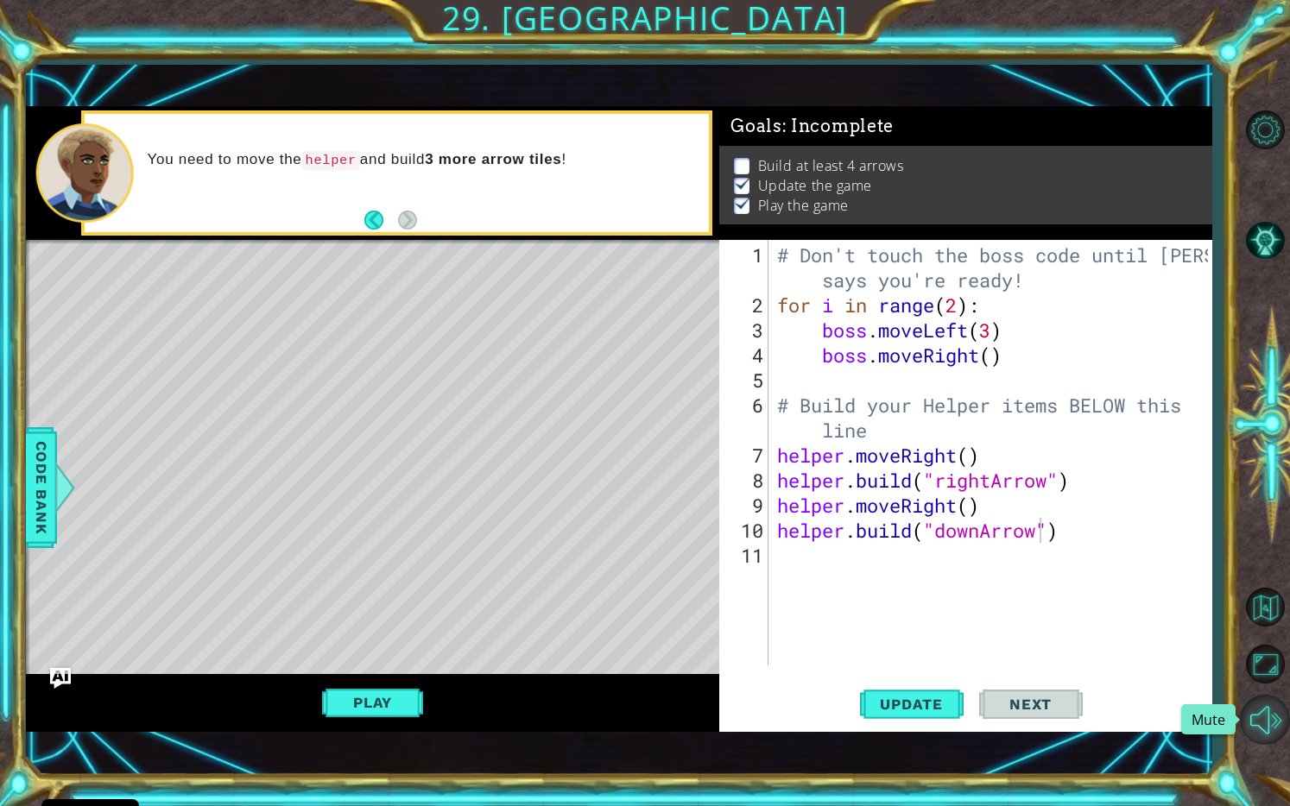
click at [1271, 689] on button "Mute" at bounding box center [1265, 720] width 50 height 50
click at [1271, 689] on button "Unmute" at bounding box center [1265, 720] width 50 height 50
click at [1267, 616] on button "Back to Map" at bounding box center [1265, 608] width 50 height 50
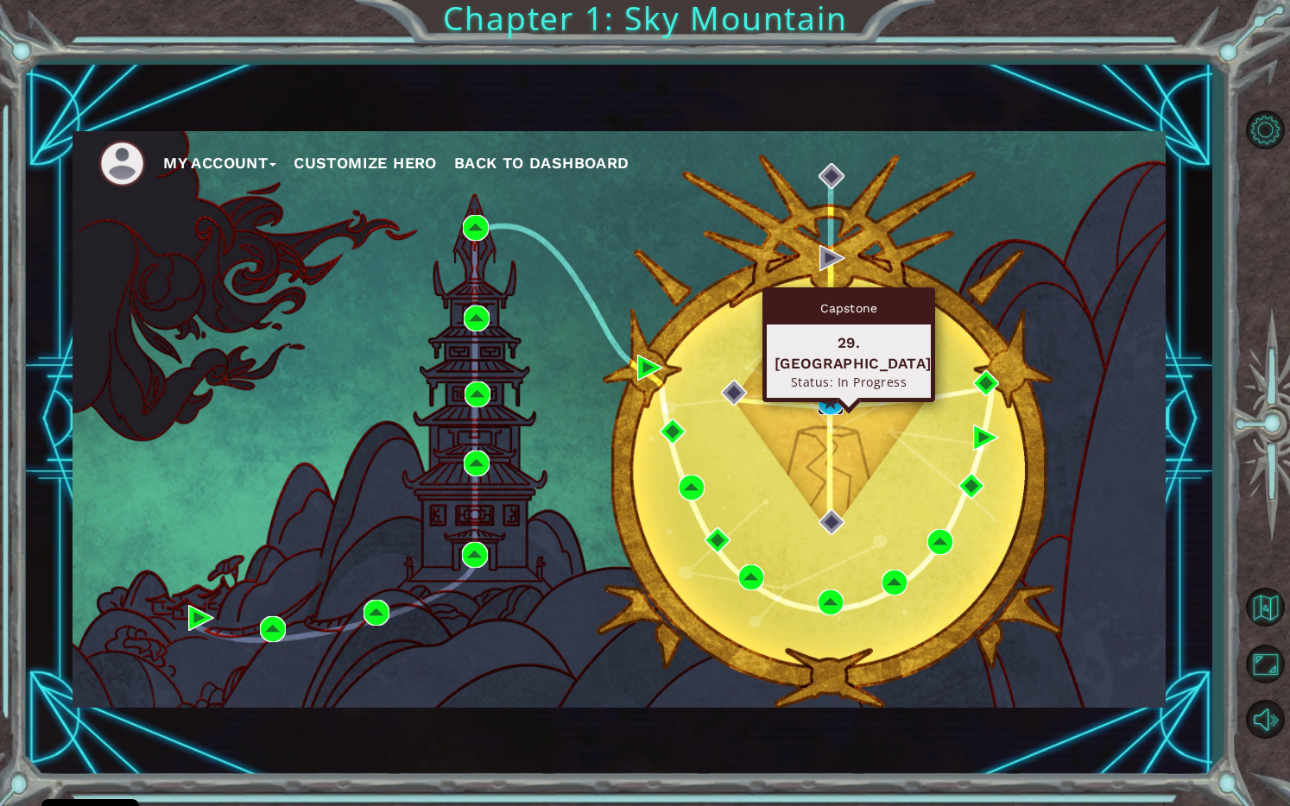
click at [831, 399] on img at bounding box center [831, 402] width 26 height 26
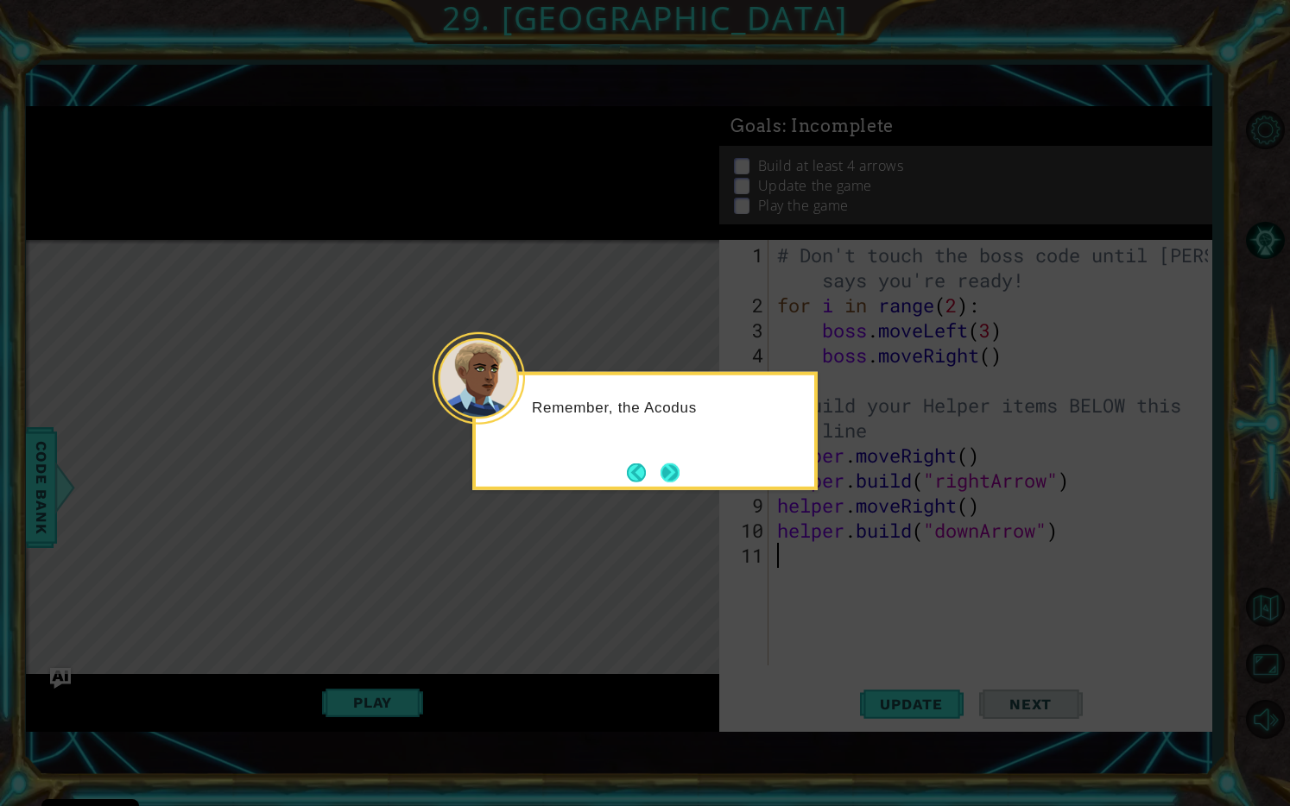
click at [672, 468] on button "Next" at bounding box center [669, 472] width 19 height 19
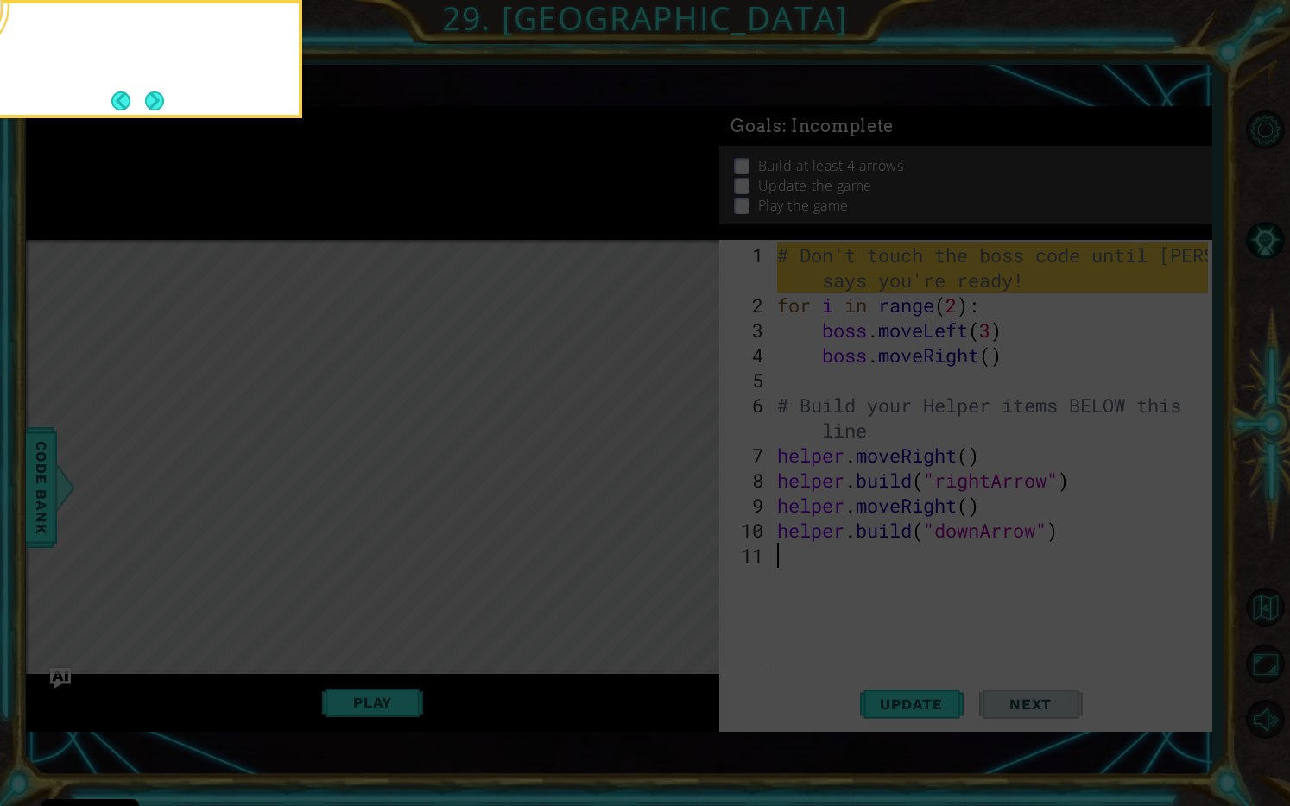
click at [672, 468] on icon at bounding box center [645, 178] width 1290 height 1255
click at [158, 92] on button "Next" at bounding box center [154, 101] width 19 height 19
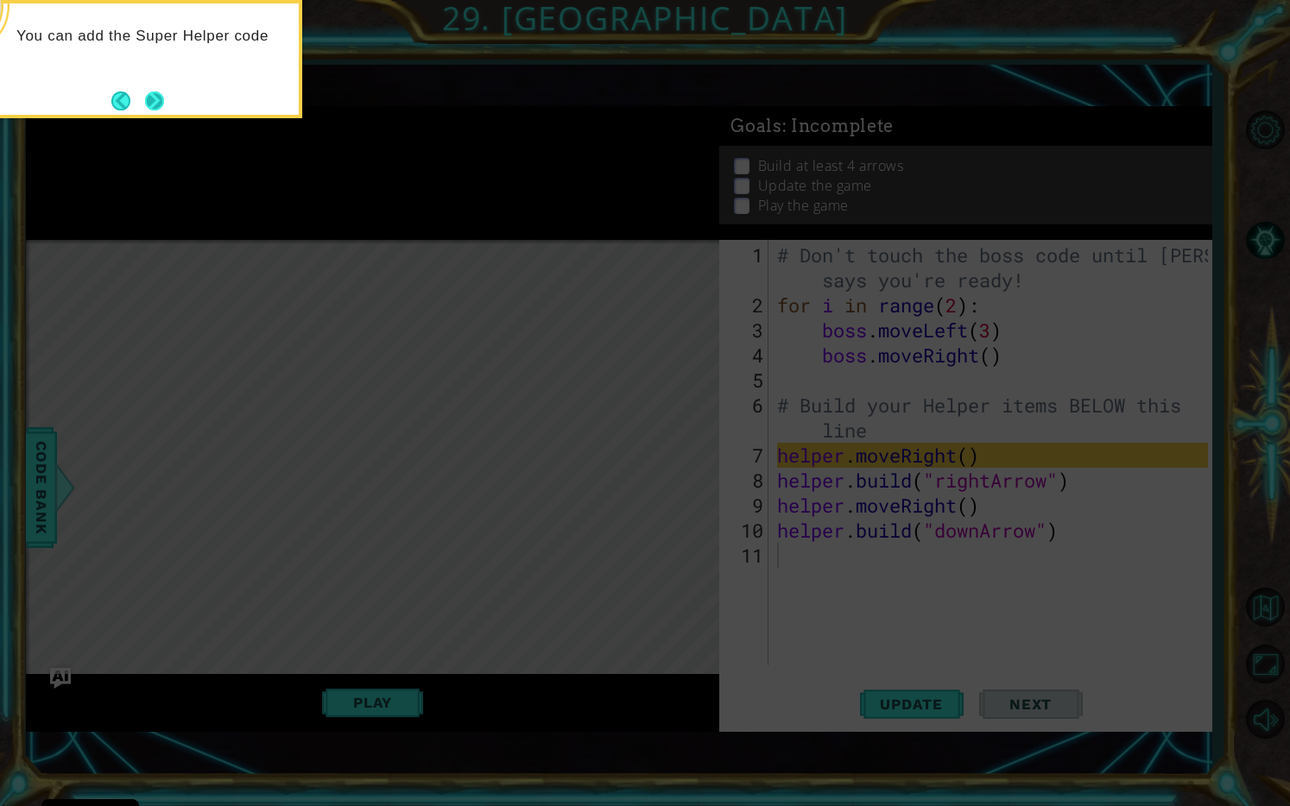
click at [156, 98] on button "Next" at bounding box center [154, 101] width 19 height 19
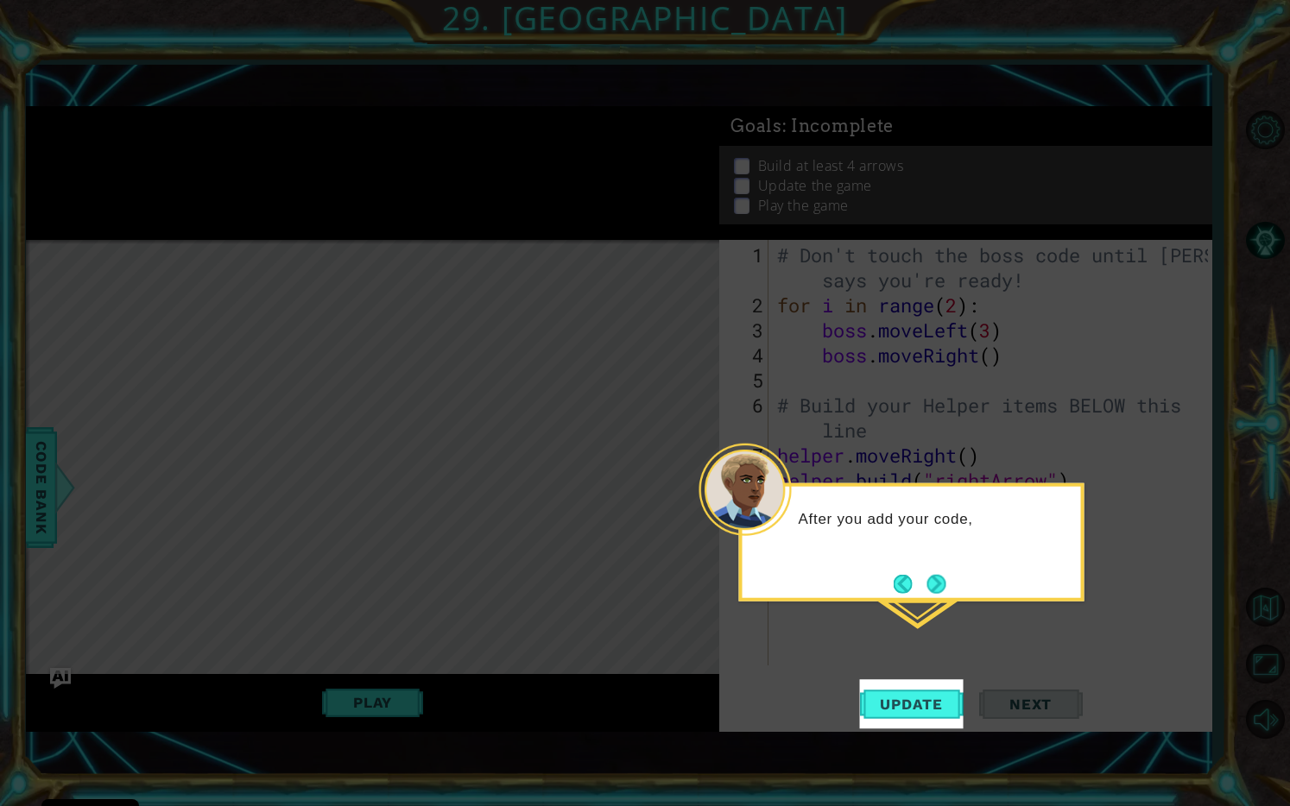
click at [938, 593] on button "Next" at bounding box center [936, 583] width 19 height 19
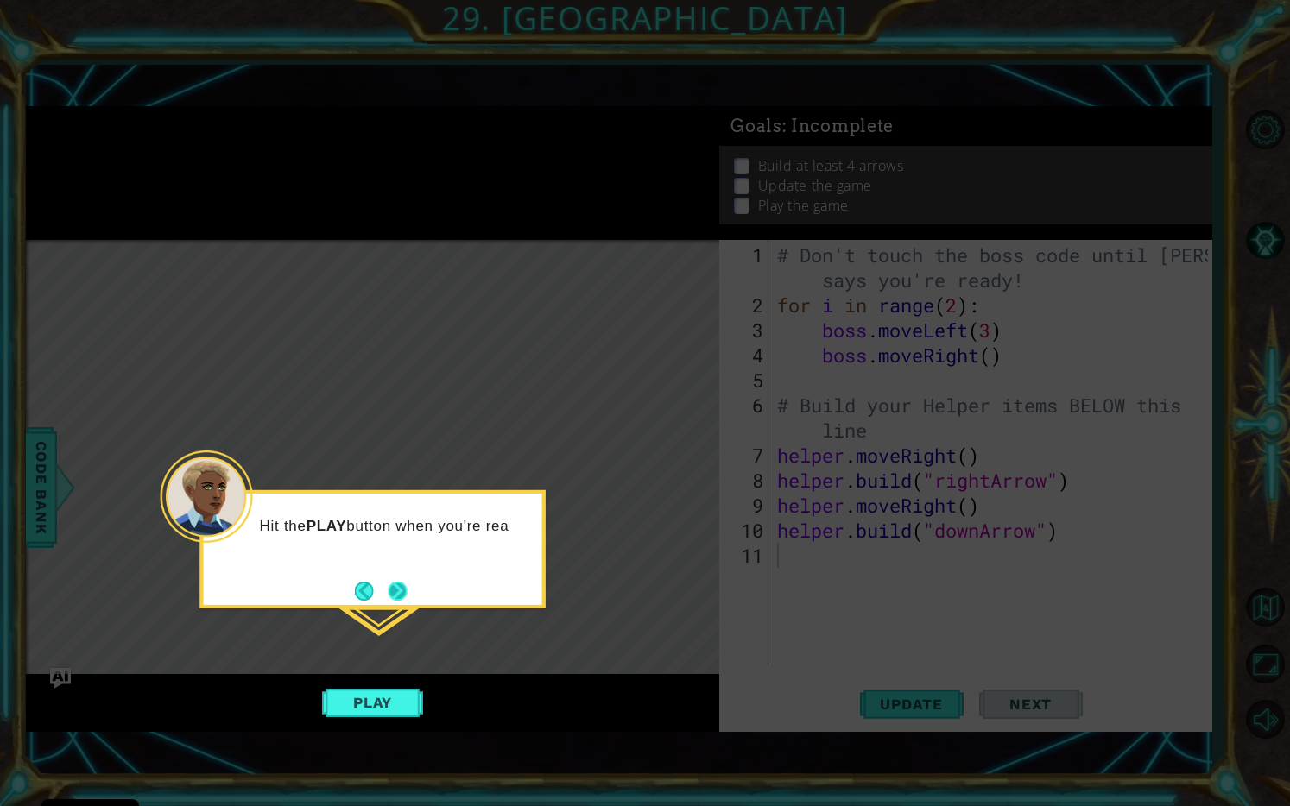
click at [389, 582] on button "Next" at bounding box center [398, 591] width 19 height 19
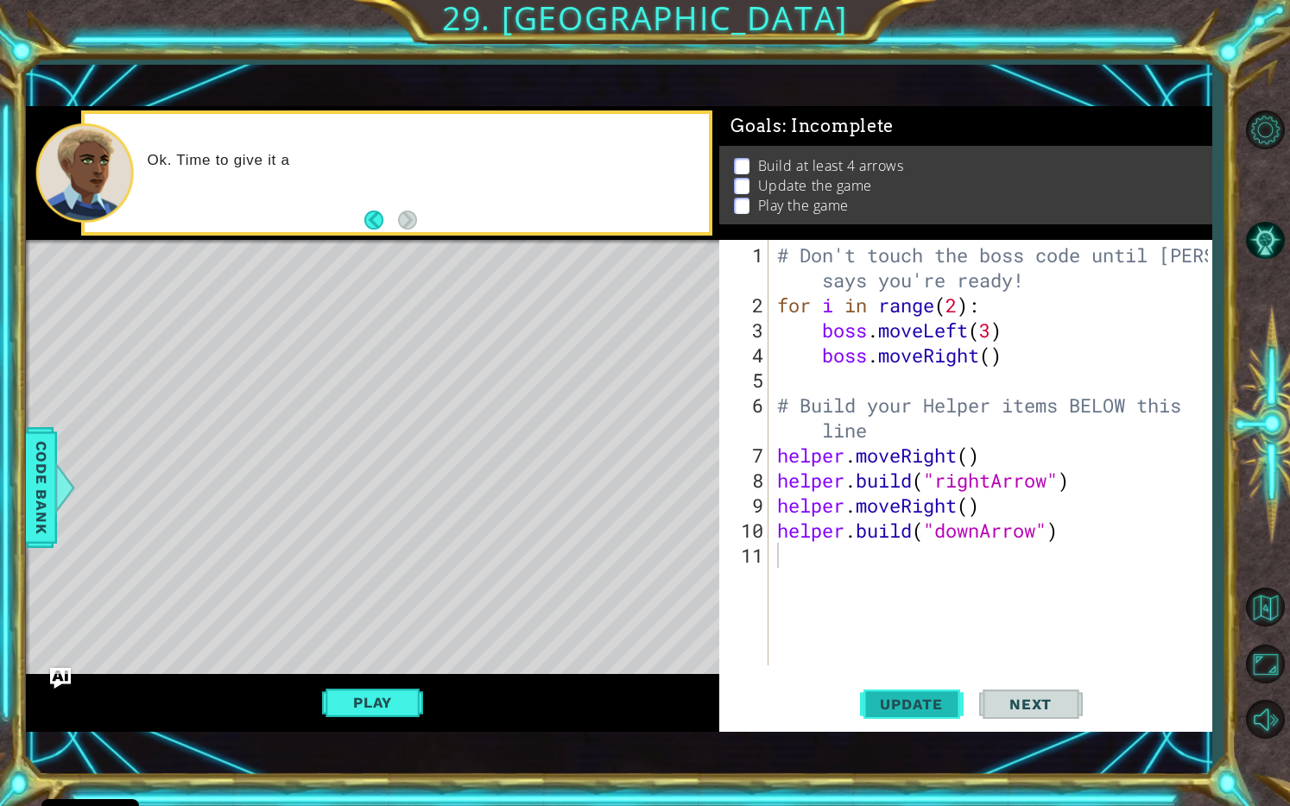
click at [927, 689] on span "Update" at bounding box center [912, 704] width 98 height 17
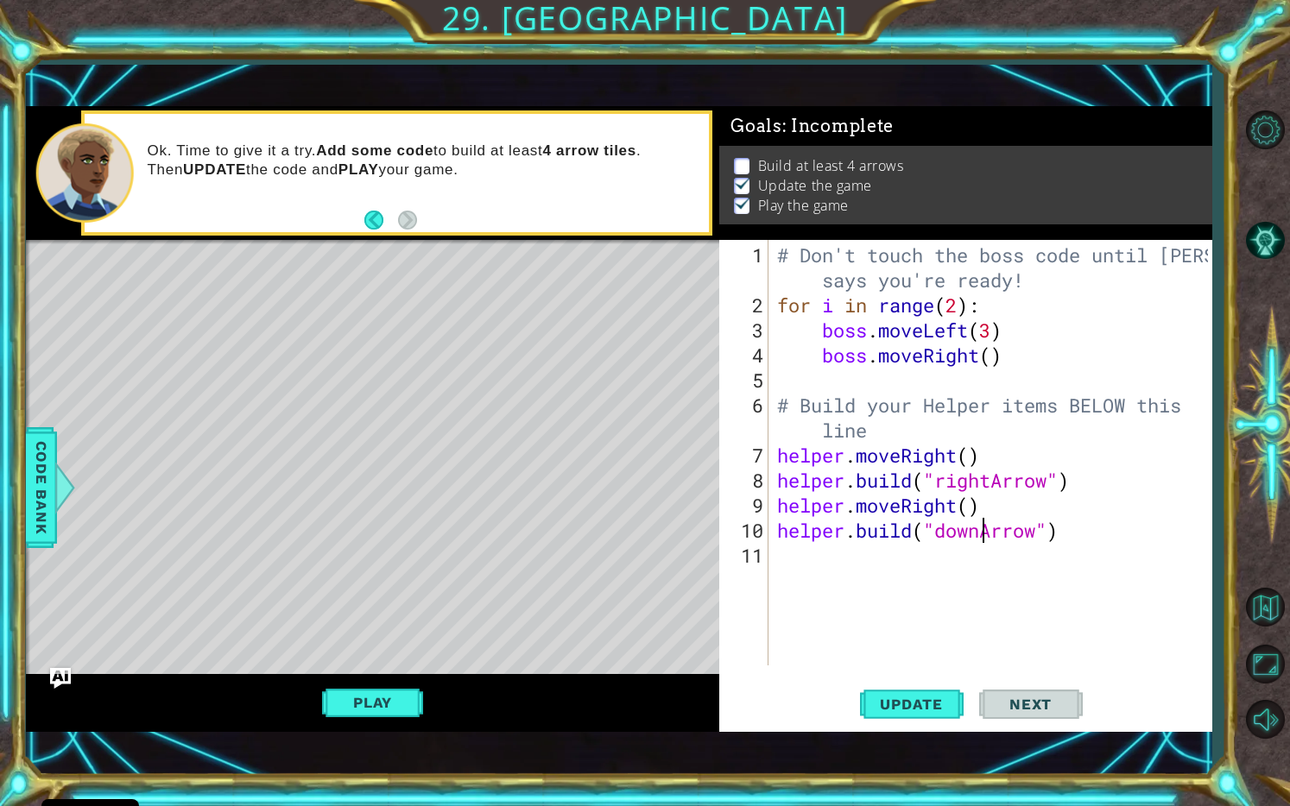
click at [984, 533] on div "# Don't touch the boss code until Vega says you're ready! for i in range ( 2 ) …" at bounding box center [995, 493] width 442 height 501
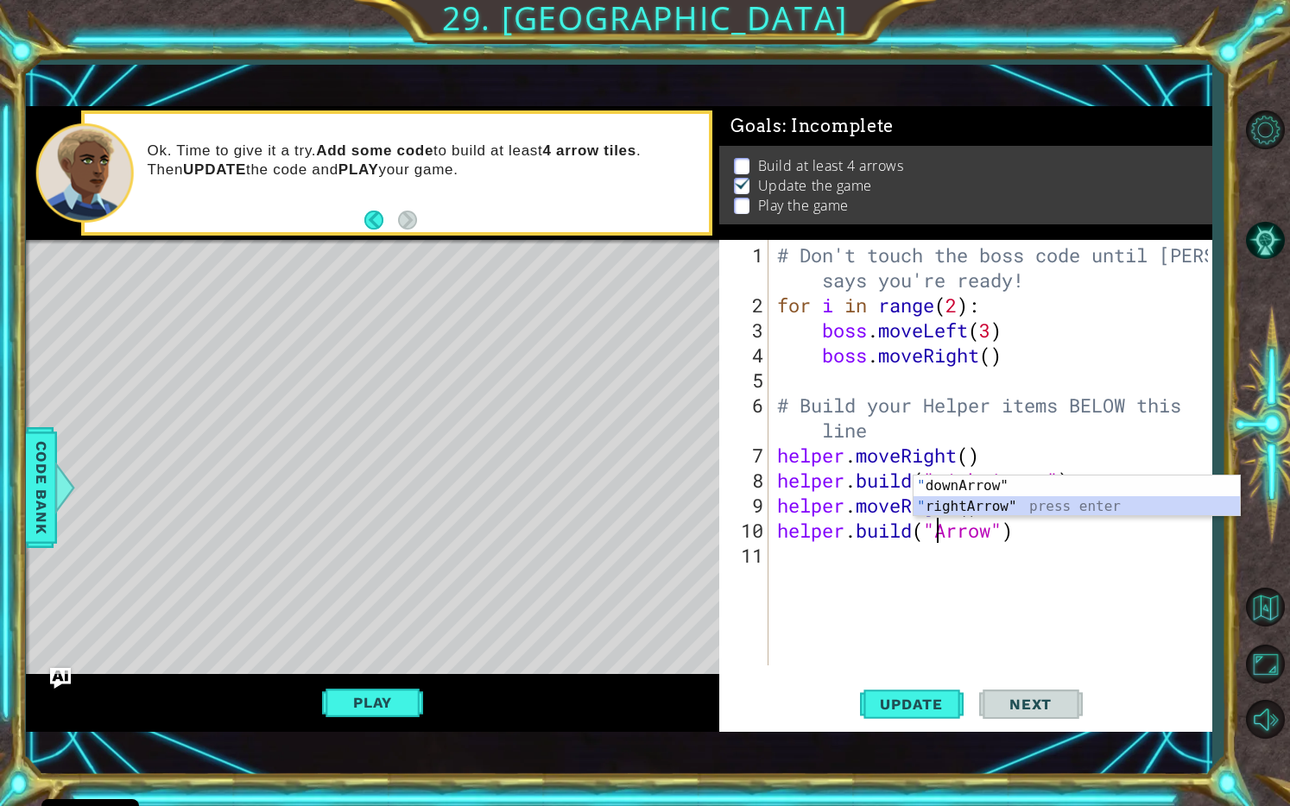
click at [1022, 501] on div "" downArrow" press enter " rightArrow" press enter" at bounding box center [1076, 517] width 327 height 83
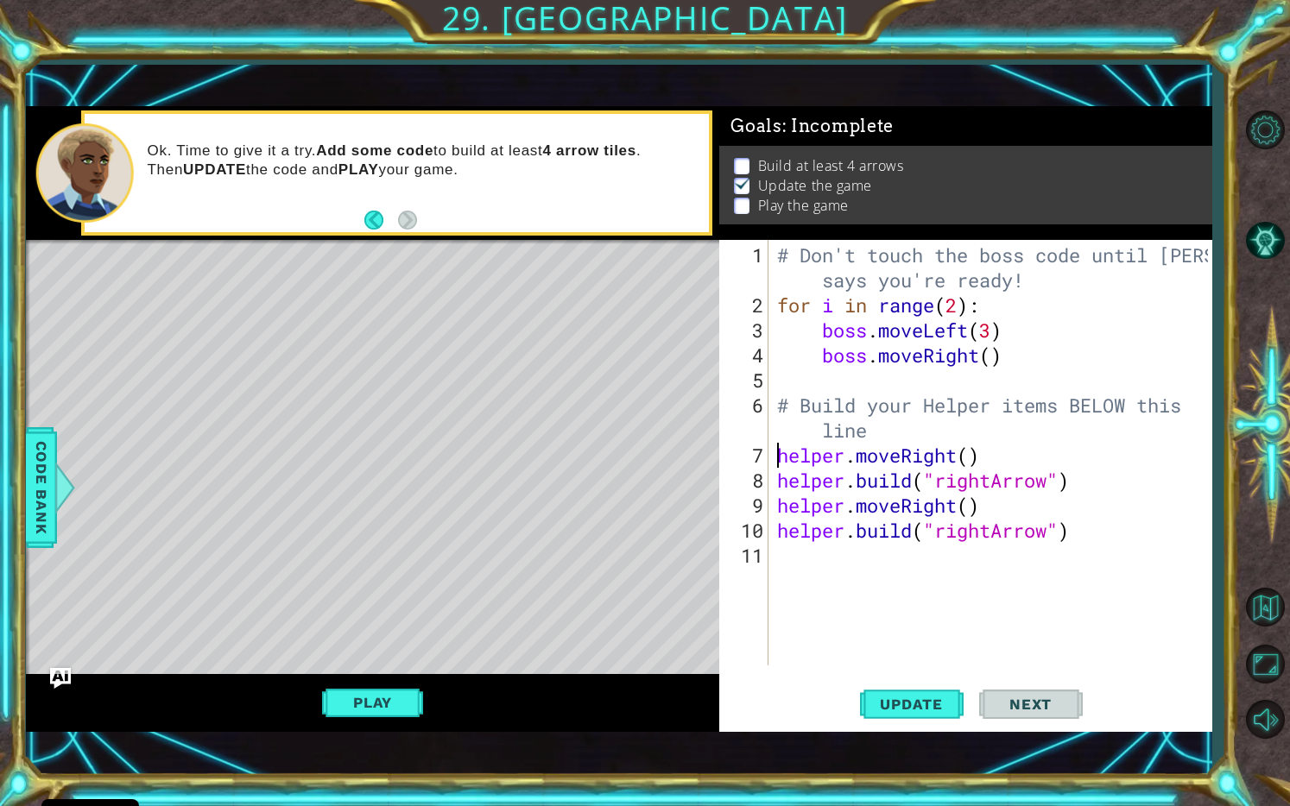
click at [774, 452] on div "# Don't touch the boss code until Vega says you're ready! for i in range ( 2 ) …" at bounding box center [995, 493] width 442 height 501
type textarea "helper.moveRight()"
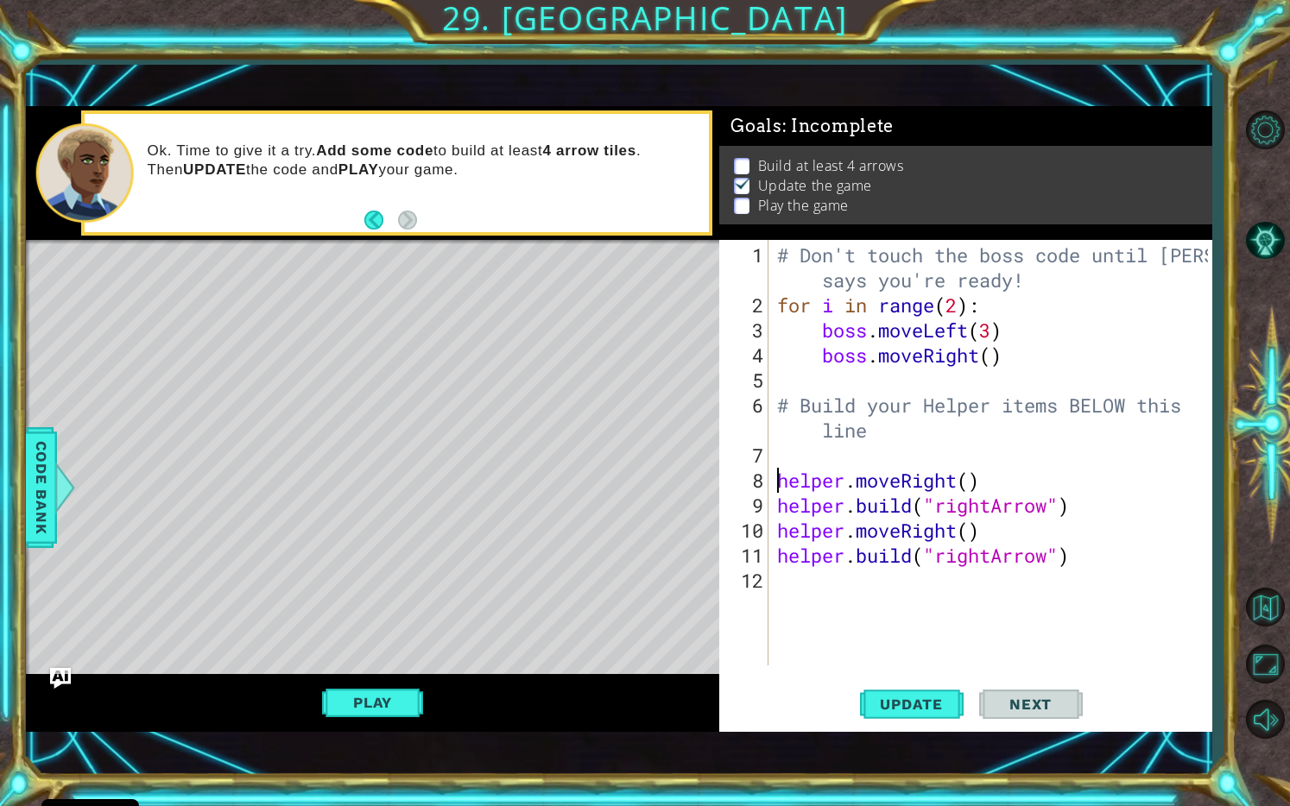
click at [774, 452] on div "# Don't touch the boss code until Vega says you're ready! for i in range ( 2 ) …" at bounding box center [995, 493] width 442 height 501
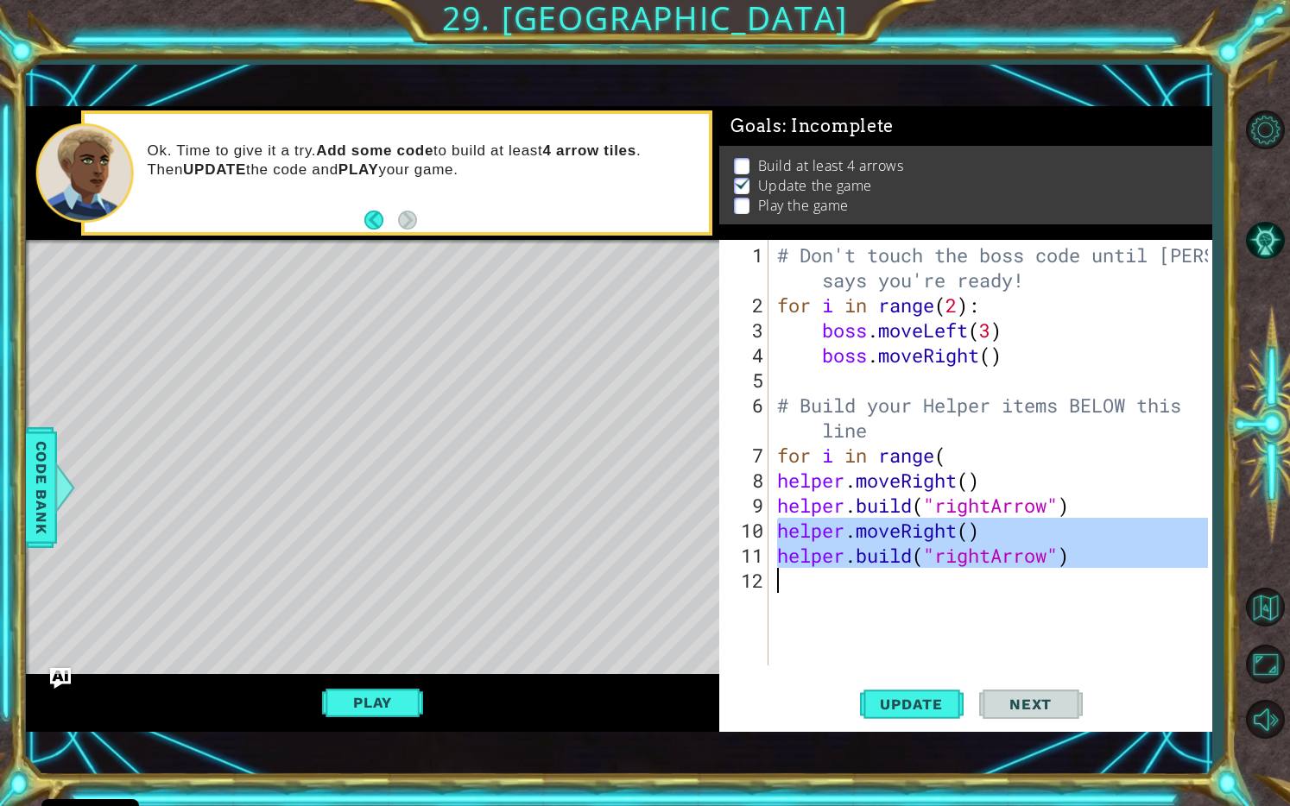
drag, startPoint x: 775, startPoint y: 530, endPoint x: 1002, endPoint y: 585, distance: 232.9
click at [1002, 585] on div "# Don't touch the boss code until Vega says you're ready! for i in range ( 2 ) …" at bounding box center [995, 493] width 442 height 501
type textarea "helper.build("rightArrow")"
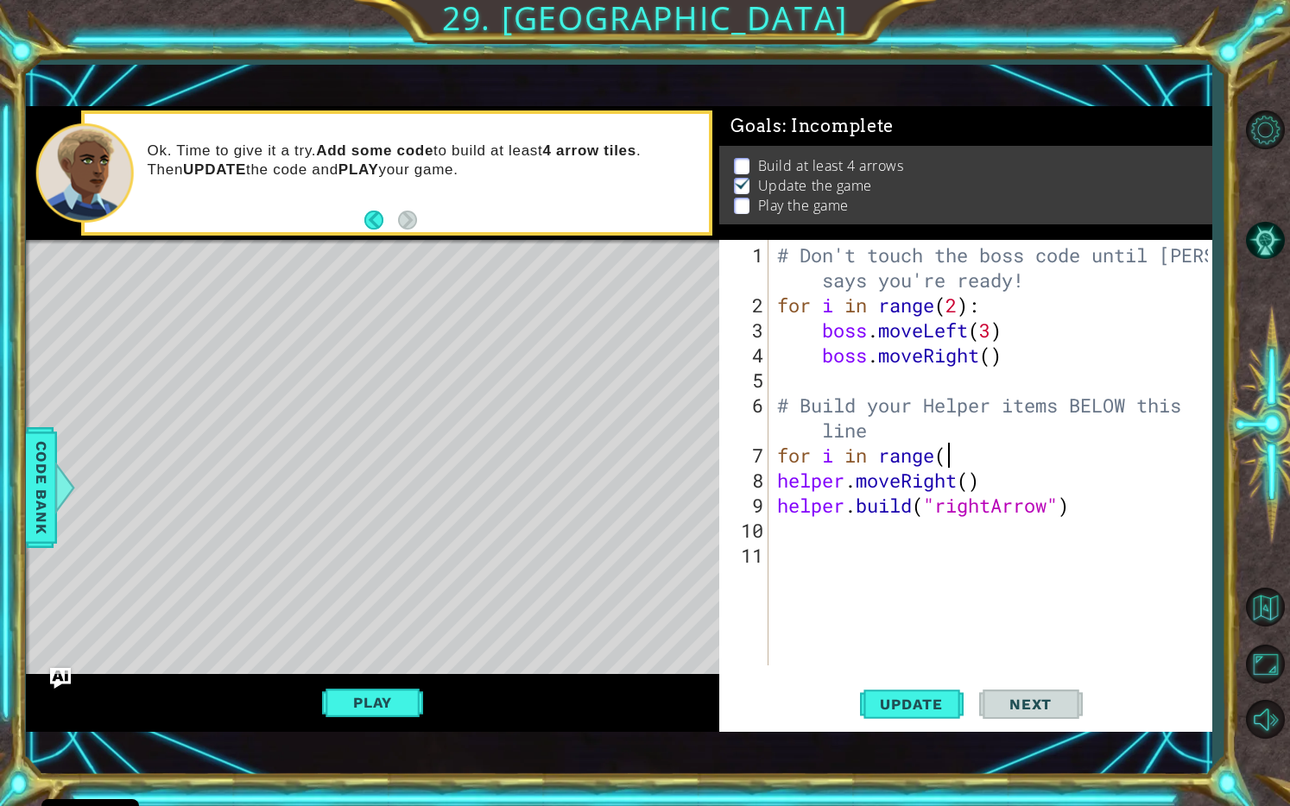
click at [957, 459] on div "# Don't touch the boss code until Vega says you're ready! for i in range ( 2 ) …" at bounding box center [995, 493] width 442 height 501
click at [915, 689] on span "Update" at bounding box center [912, 704] width 98 height 17
click at [919, 689] on span "Update" at bounding box center [912, 704] width 98 height 17
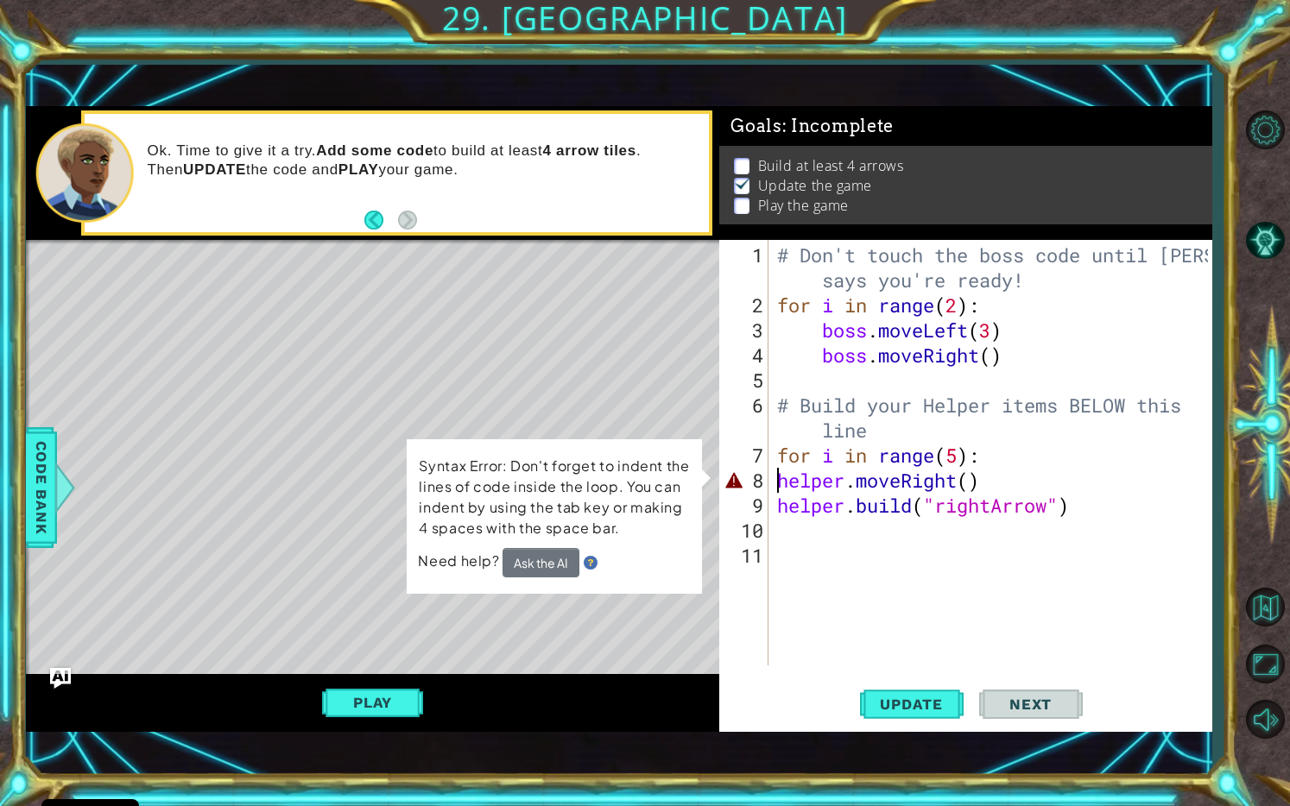
click at [777, 487] on div "# Don't touch the boss code until Vega says you're ready! for i in range ( 2 ) …" at bounding box center [995, 493] width 442 height 501
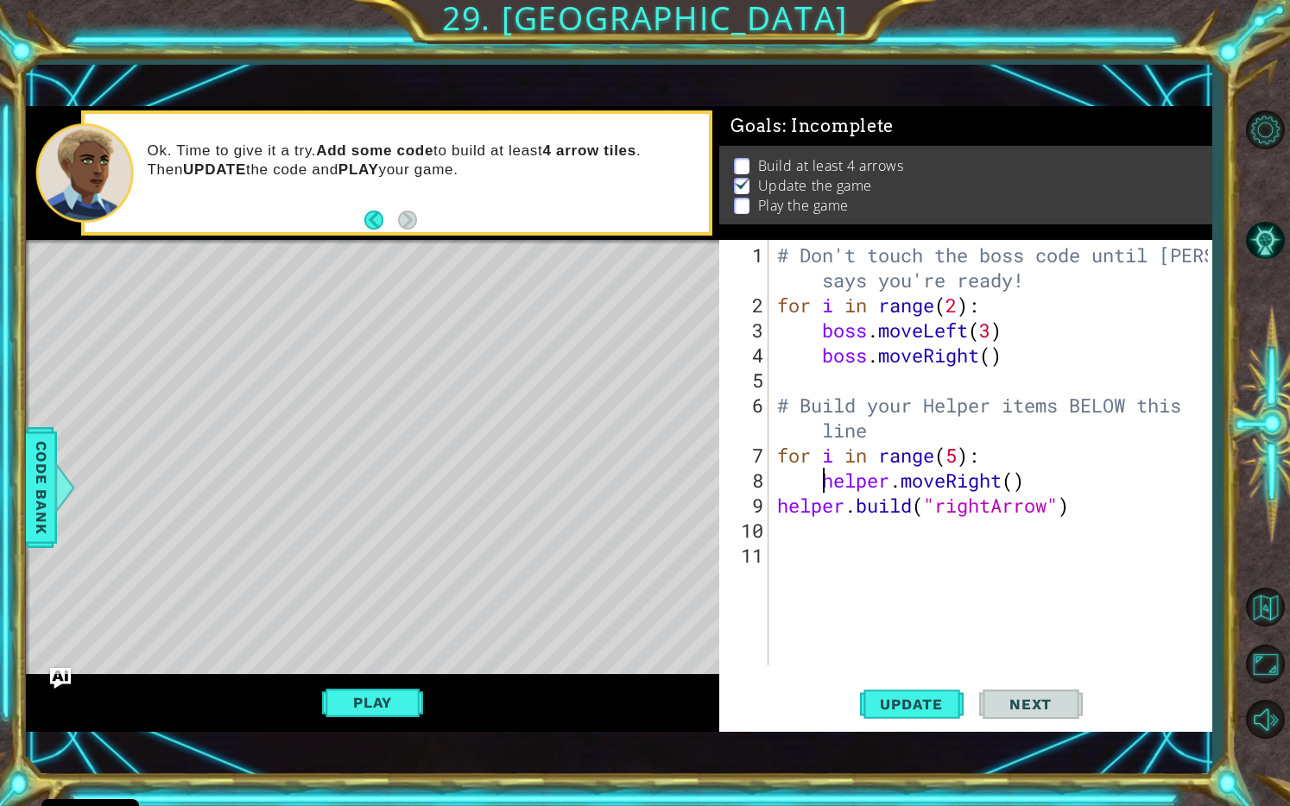
click at [777, 504] on div "# Don't touch the boss code until Vega says you're ready! for i in range ( 2 ) …" at bounding box center [995, 493] width 442 height 501
type textarea "helper.build("rightArrow")"
click at [902, 689] on span "Update" at bounding box center [912, 704] width 98 height 17
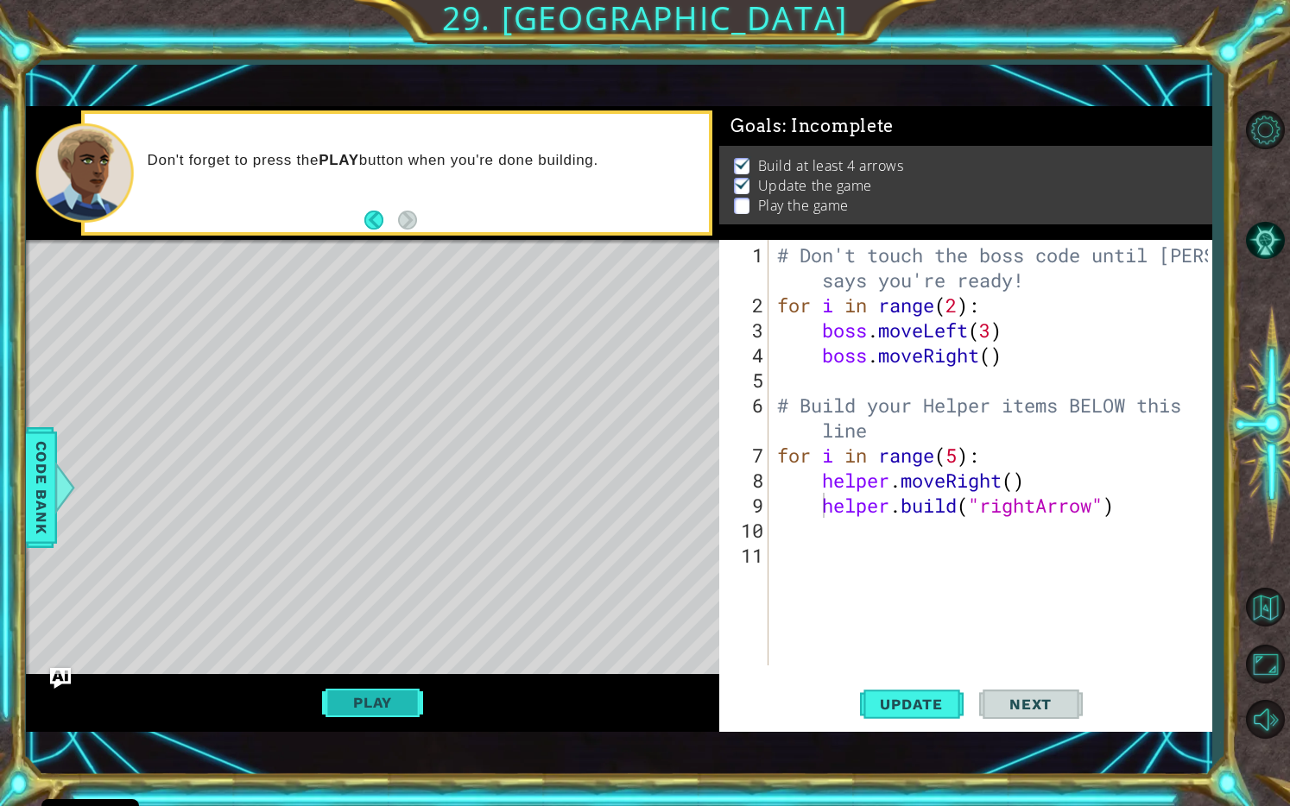
click at [380, 689] on button "Play" at bounding box center [372, 702] width 101 height 33
click at [1027, 689] on span "Next" at bounding box center [1030, 704] width 77 height 17
click at [1034, 689] on body "Cookie Policy CodeCombat uses a few essential and non-essential cookies. Privac…" at bounding box center [645, 403] width 1290 height 806
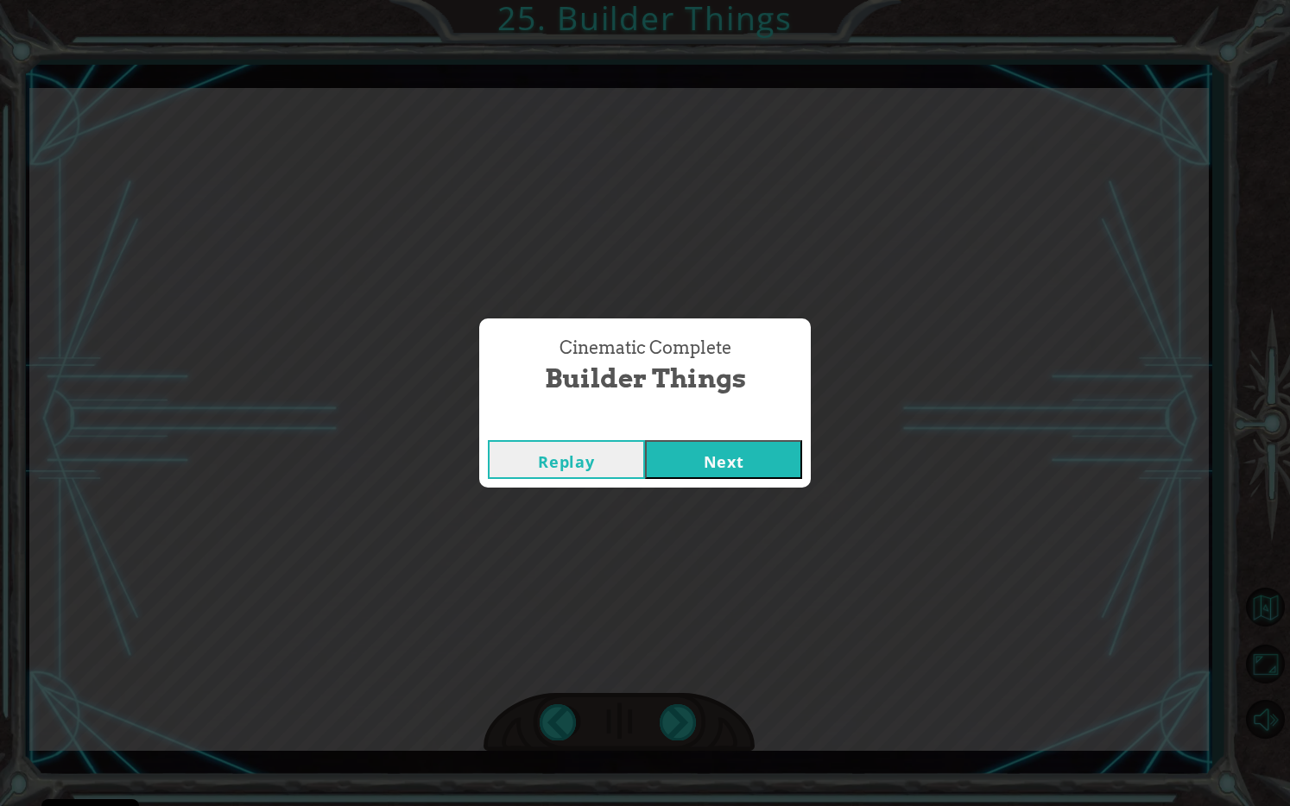
click at [729, 447] on button "Next" at bounding box center [723, 459] width 157 height 39
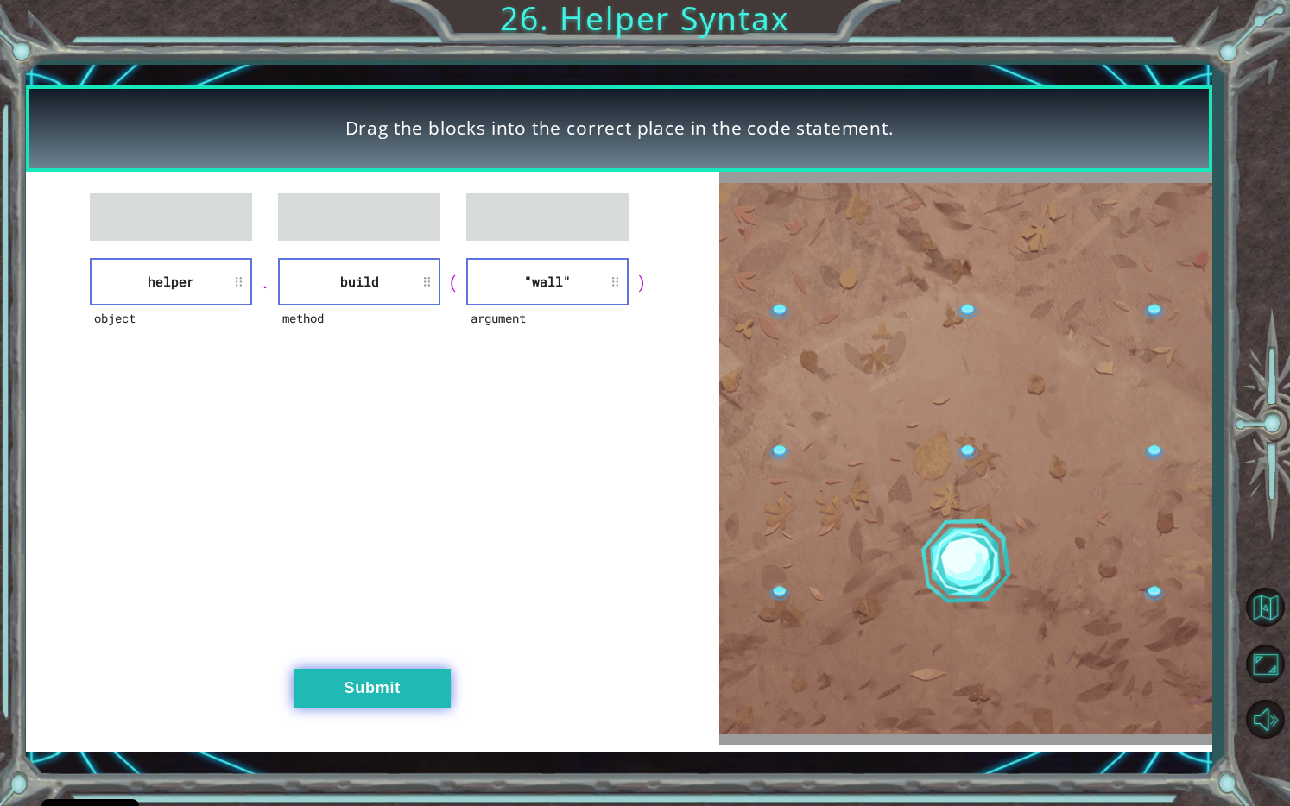
click at [392, 688] on button "Submit" at bounding box center [372, 688] width 157 height 39
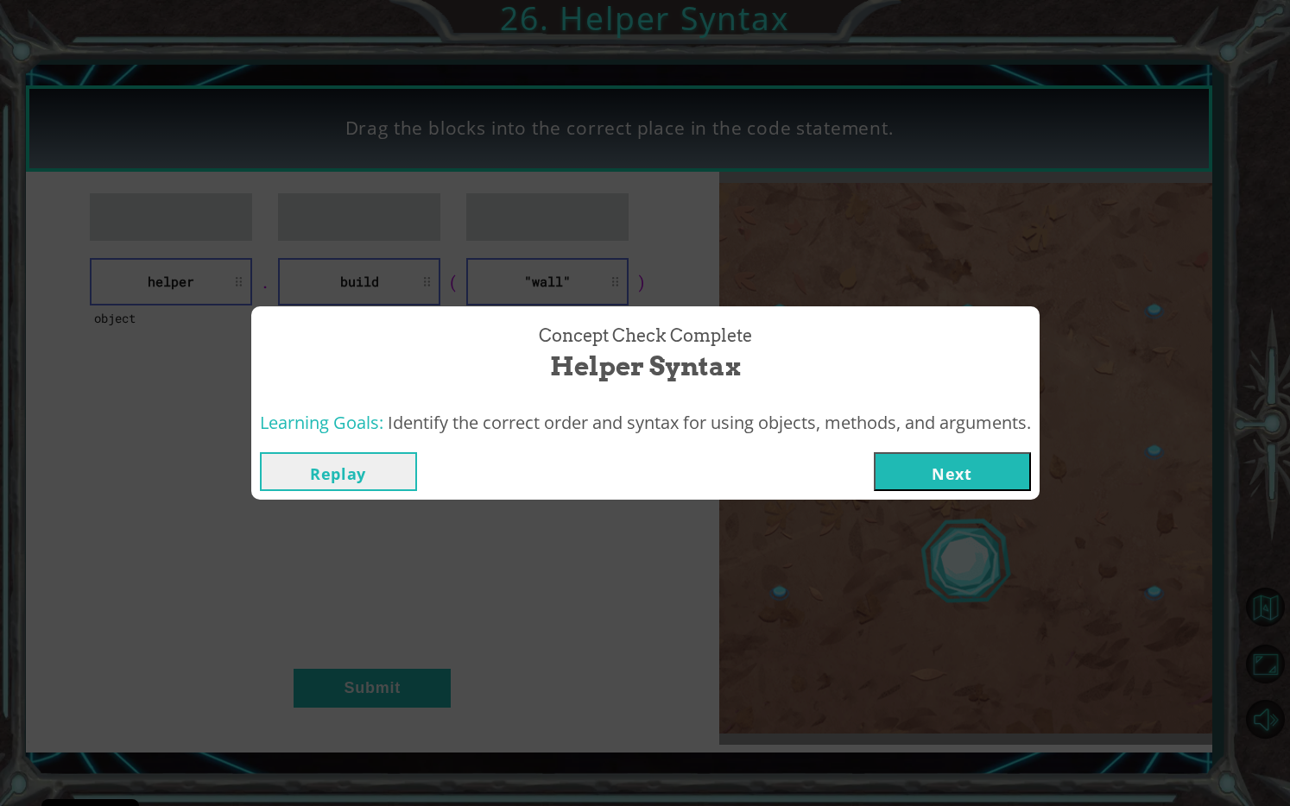
click at [938, 464] on button "Next" at bounding box center [952, 471] width 157 height 39
